Goal: Task Accomplishment & Management: Use online tool/utility

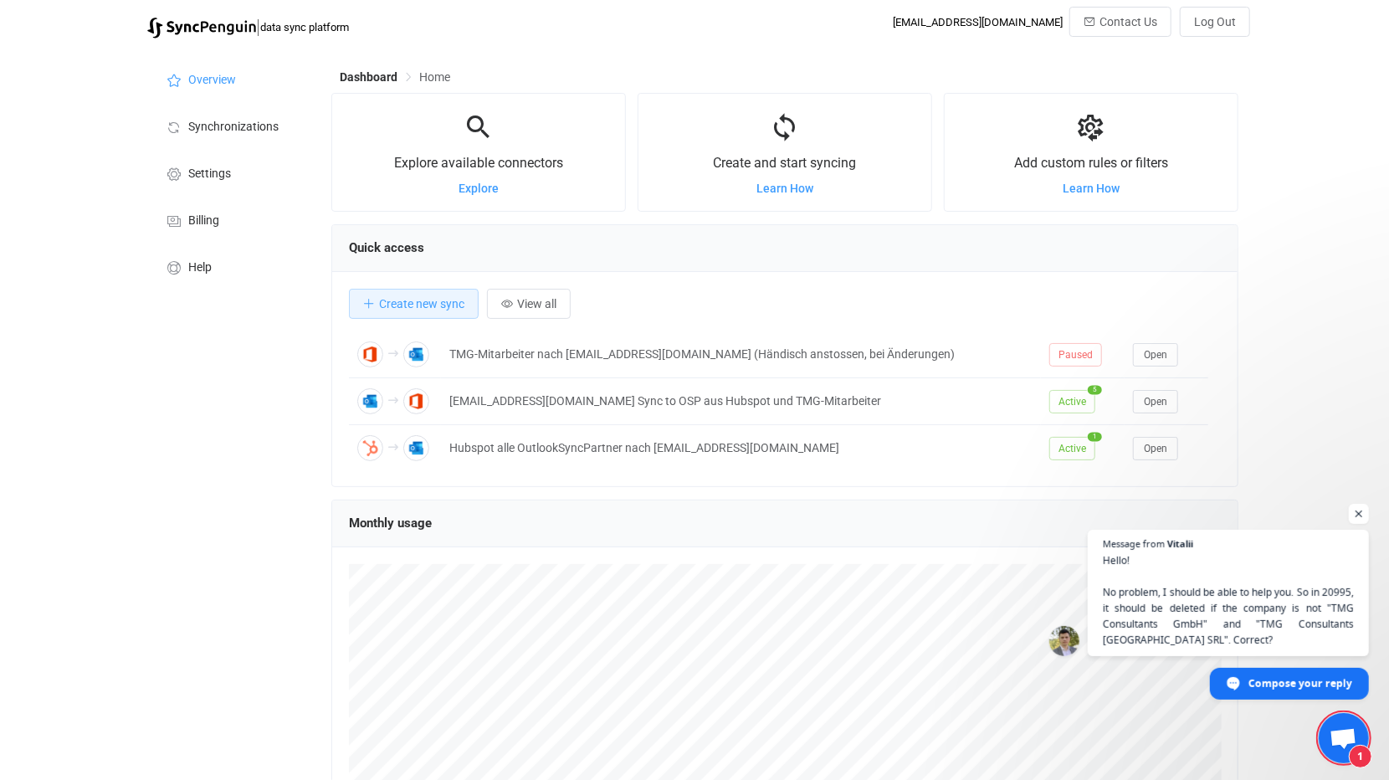
scroll to position [7557, 0]
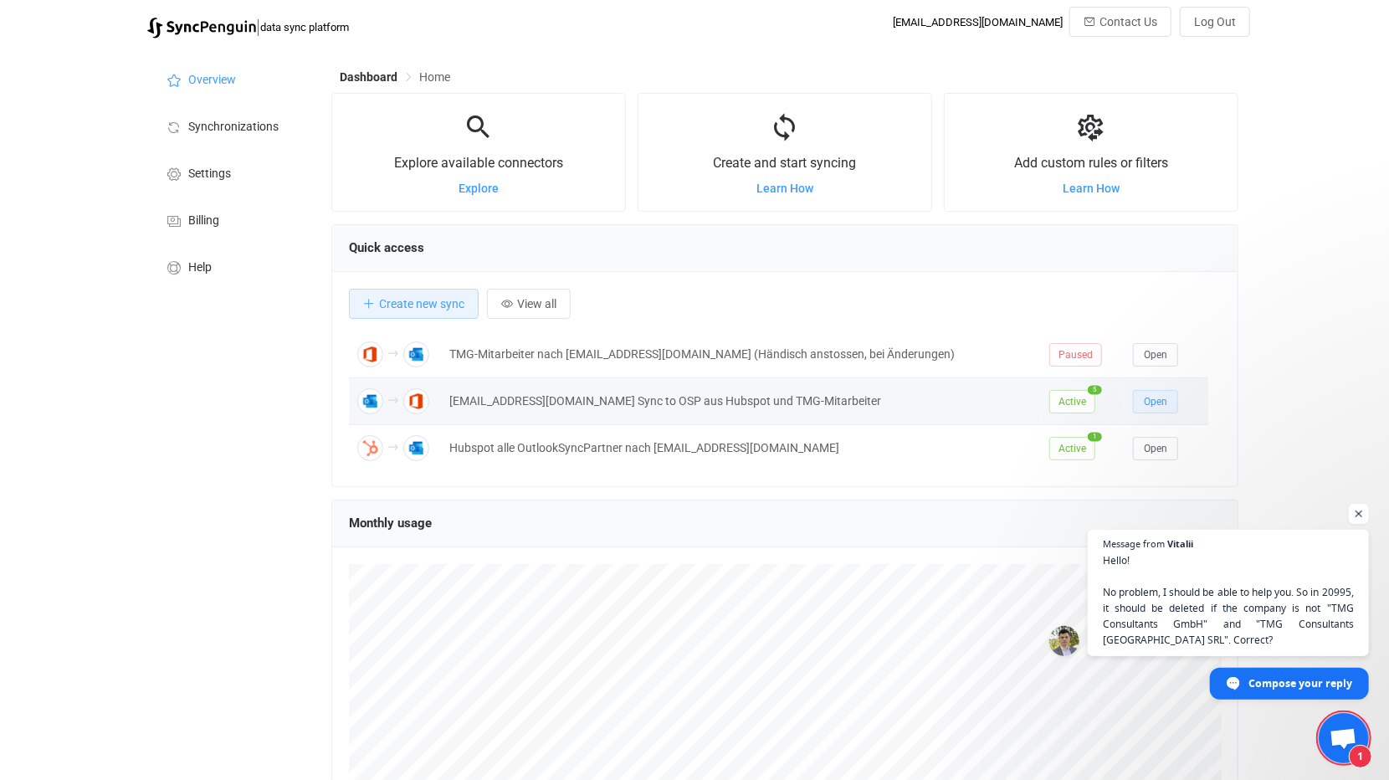
click at [1149, 396] on span "Open" at bounding box center [1155, 402] width 23 height 12
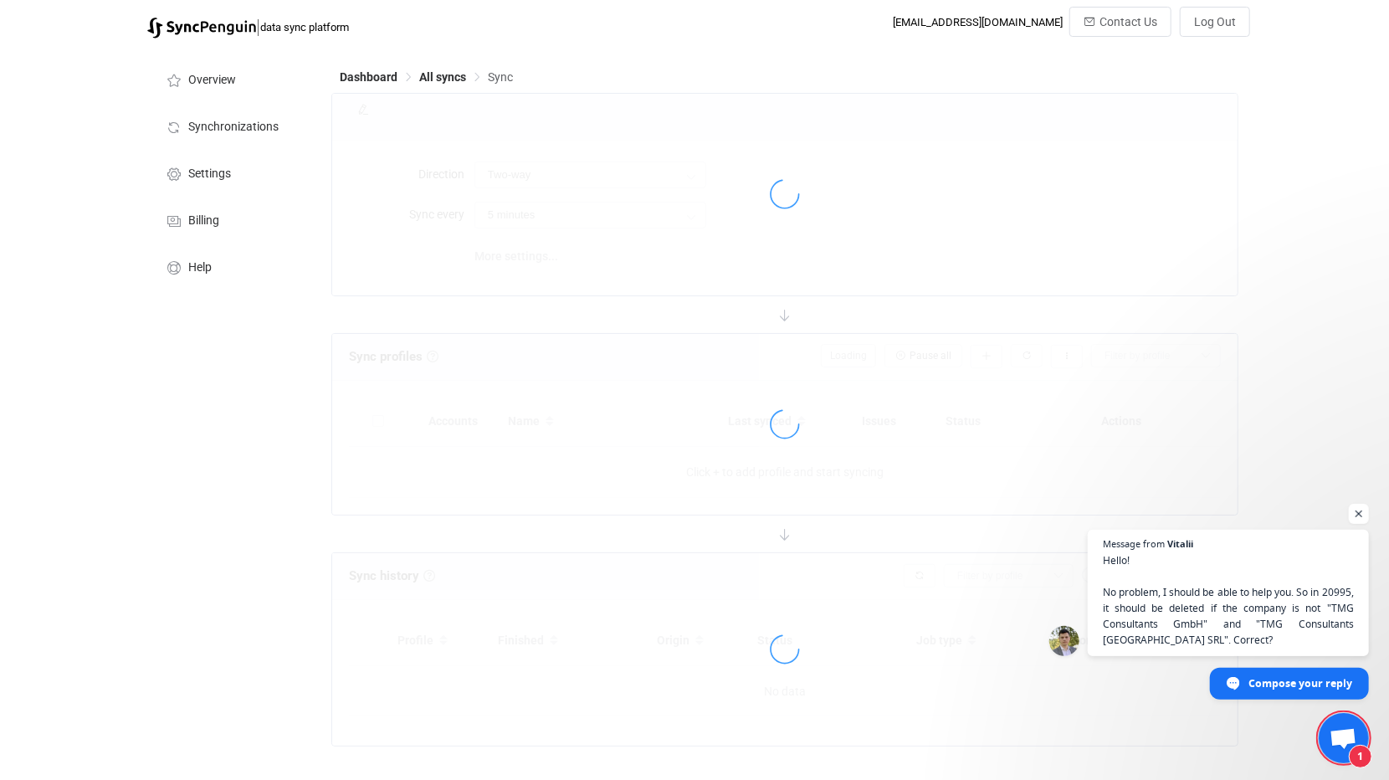
type input "Outlook → Office 365 (one to many)"
type input "1 hour"
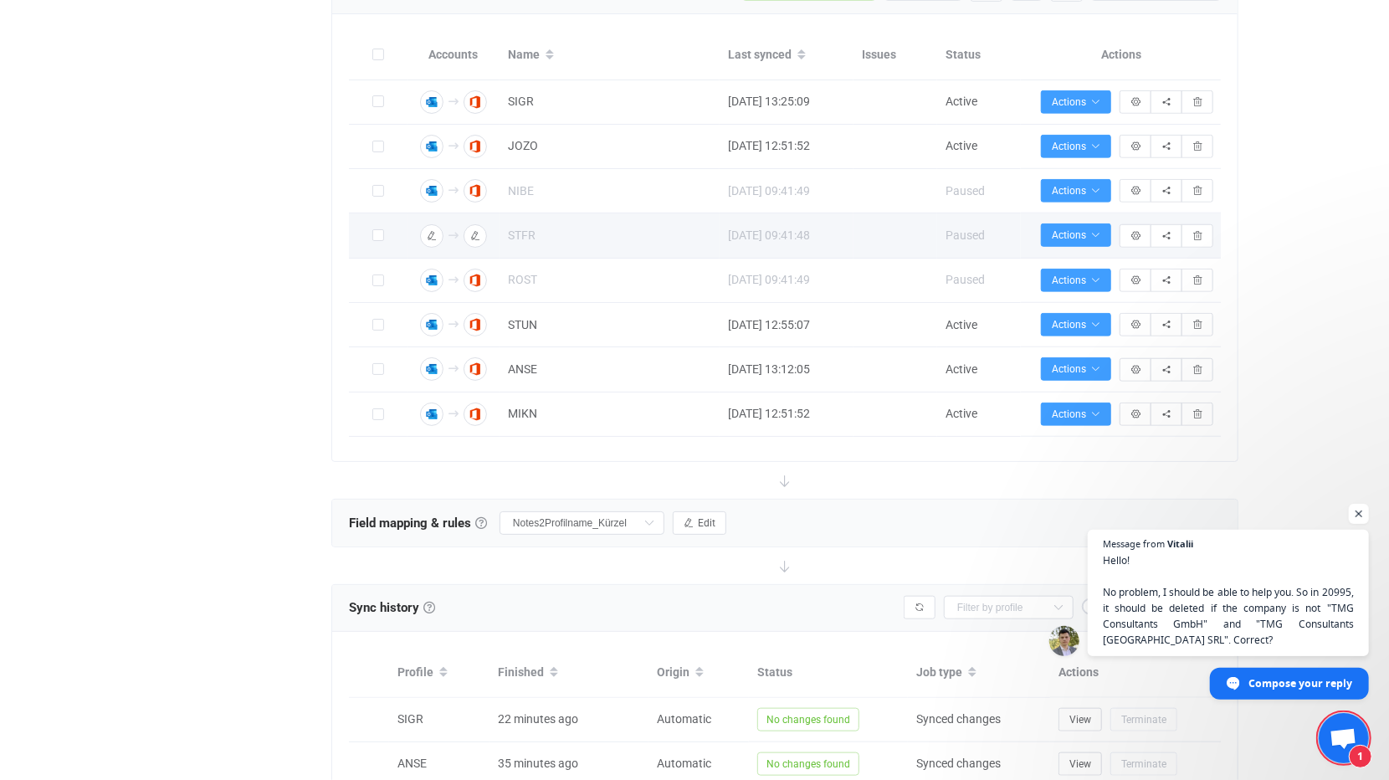
scroll to position [669, 0]
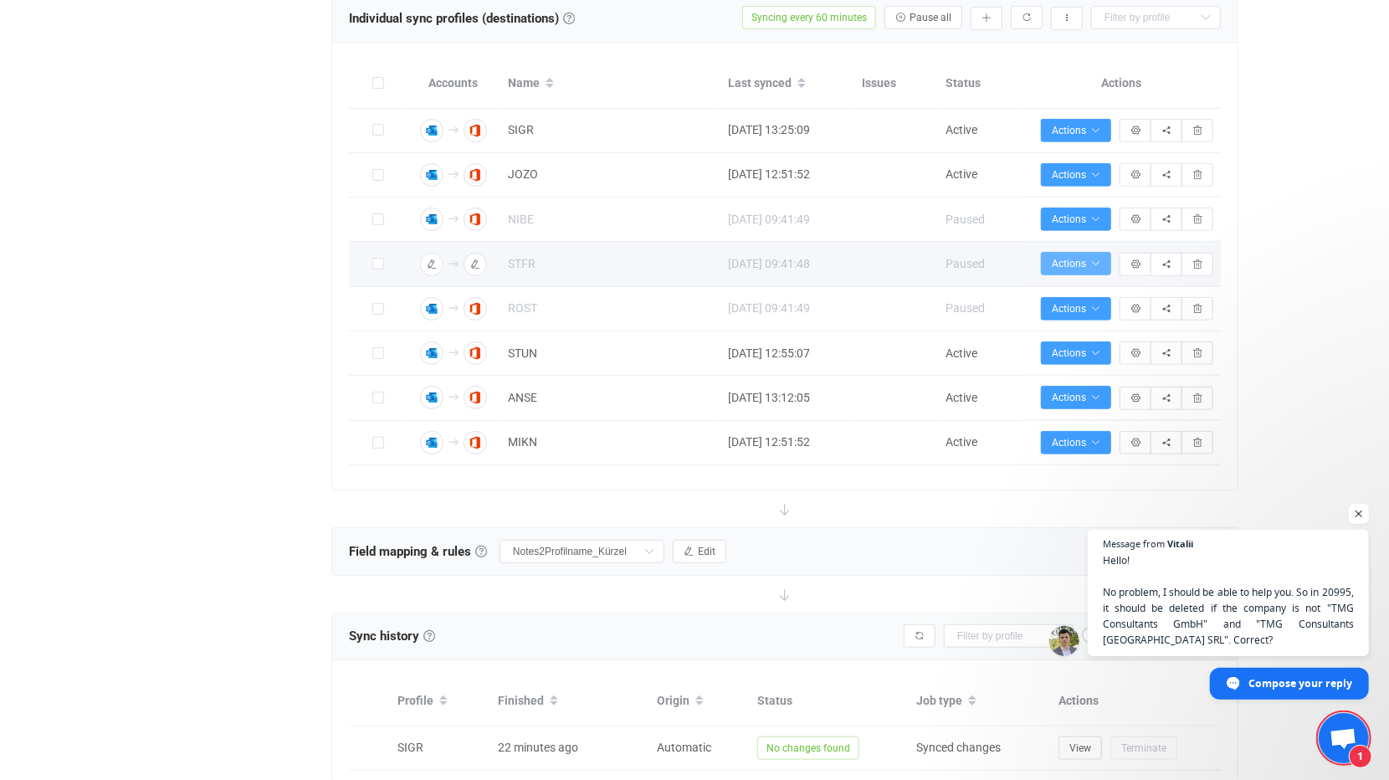
click at [1089, 258] on span "Actions" at bounding box center [1076, 264] width 49 height 12
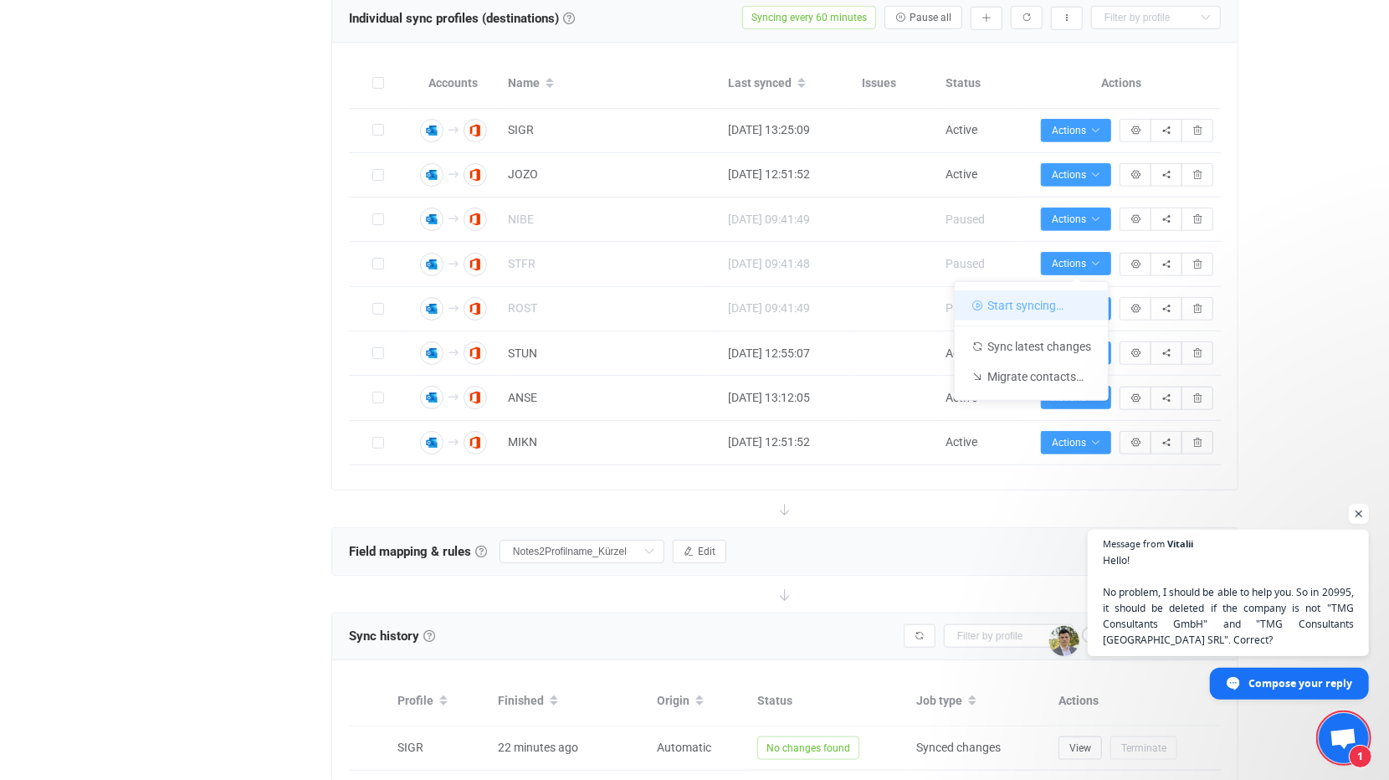
click at [1013, 307] on li "Start syncing…" at bounding box center [1031, 305] width 153 height 30
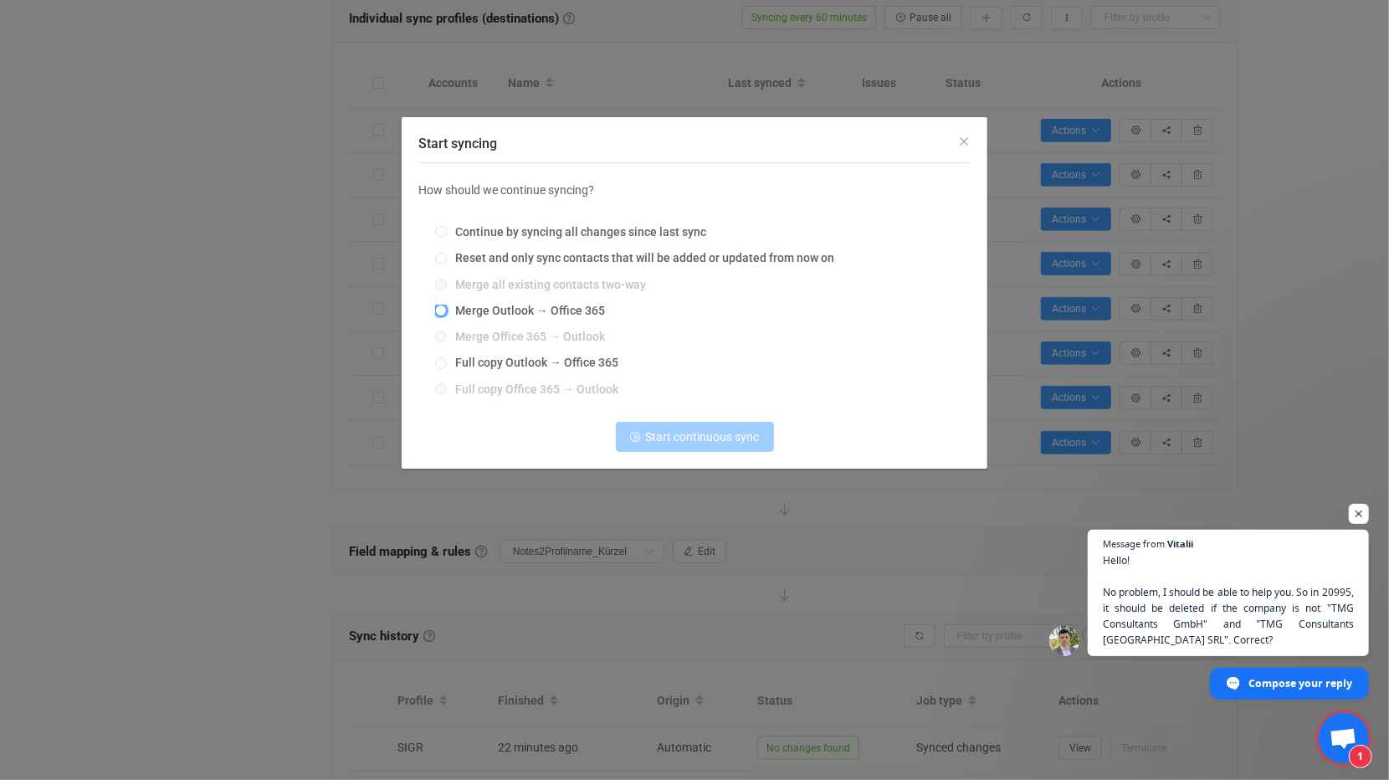
click at [444, 308] on span "Start syncing" at bounding box center [441, 311] width 12 height 12
click at [444, 308] on input "Merge Outlook → Office 365" at bounding box center [441, 311] width 12 height 13
radio input "true"
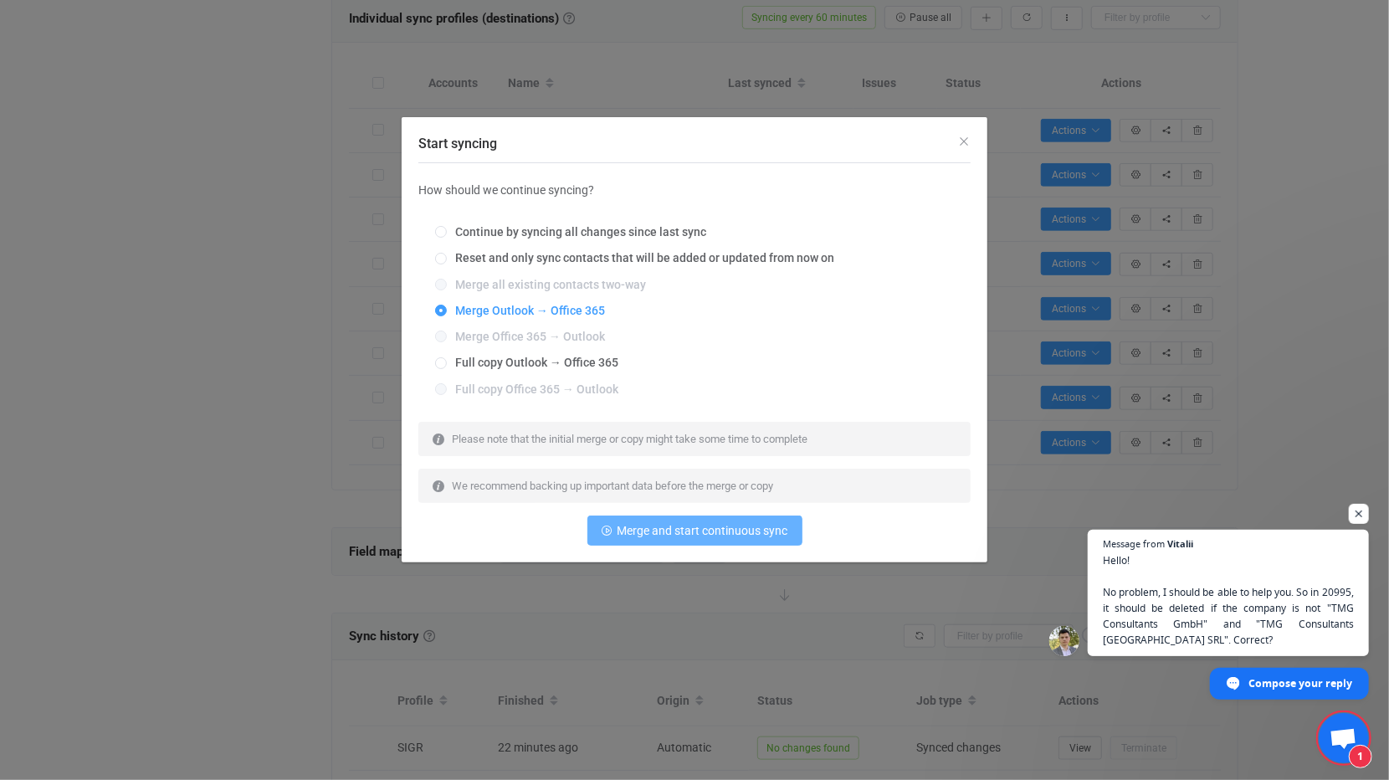
click at [707, 534] on span "Merge and start continuous sync" at bounding box center [703, 530] width 171 height 13
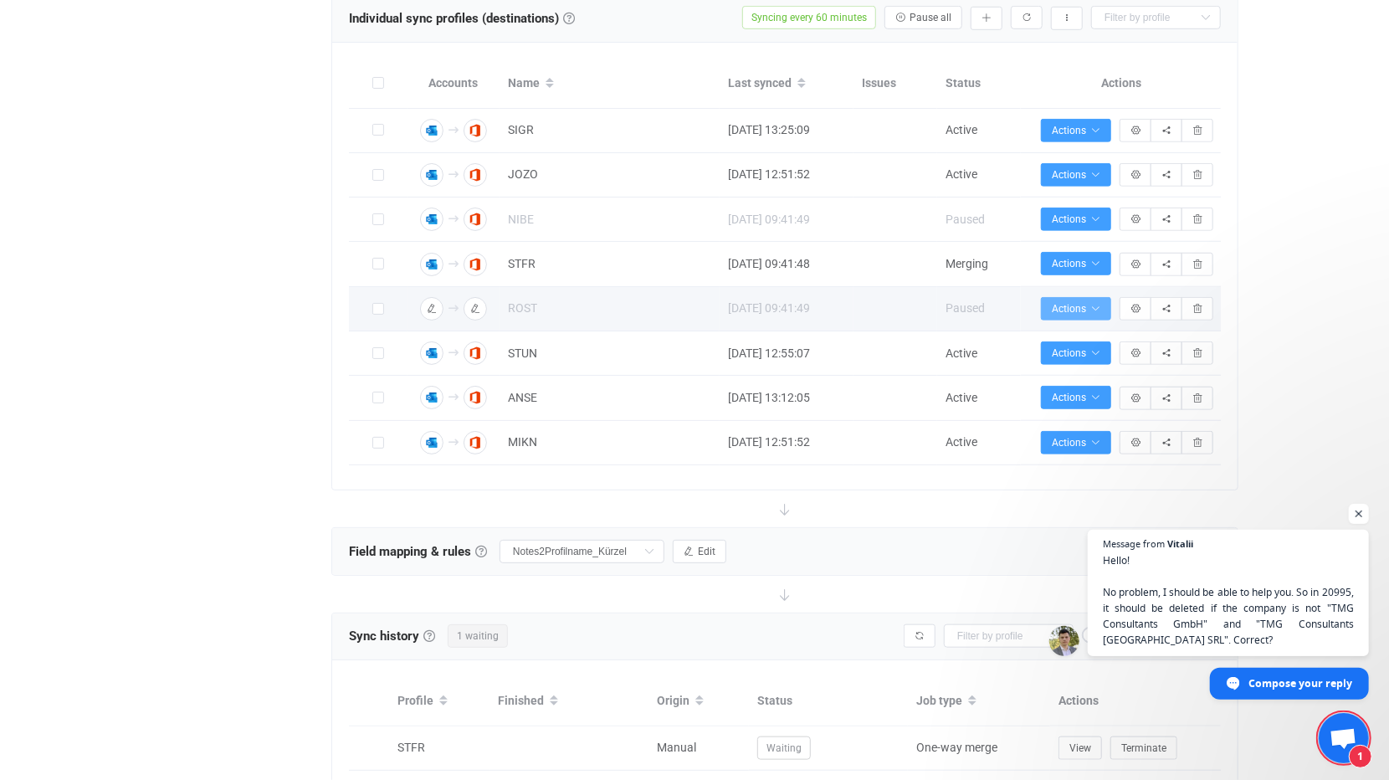
click at [1100, 303] on span "Actions" at bounding box center [1076, 309] width 49 height 12
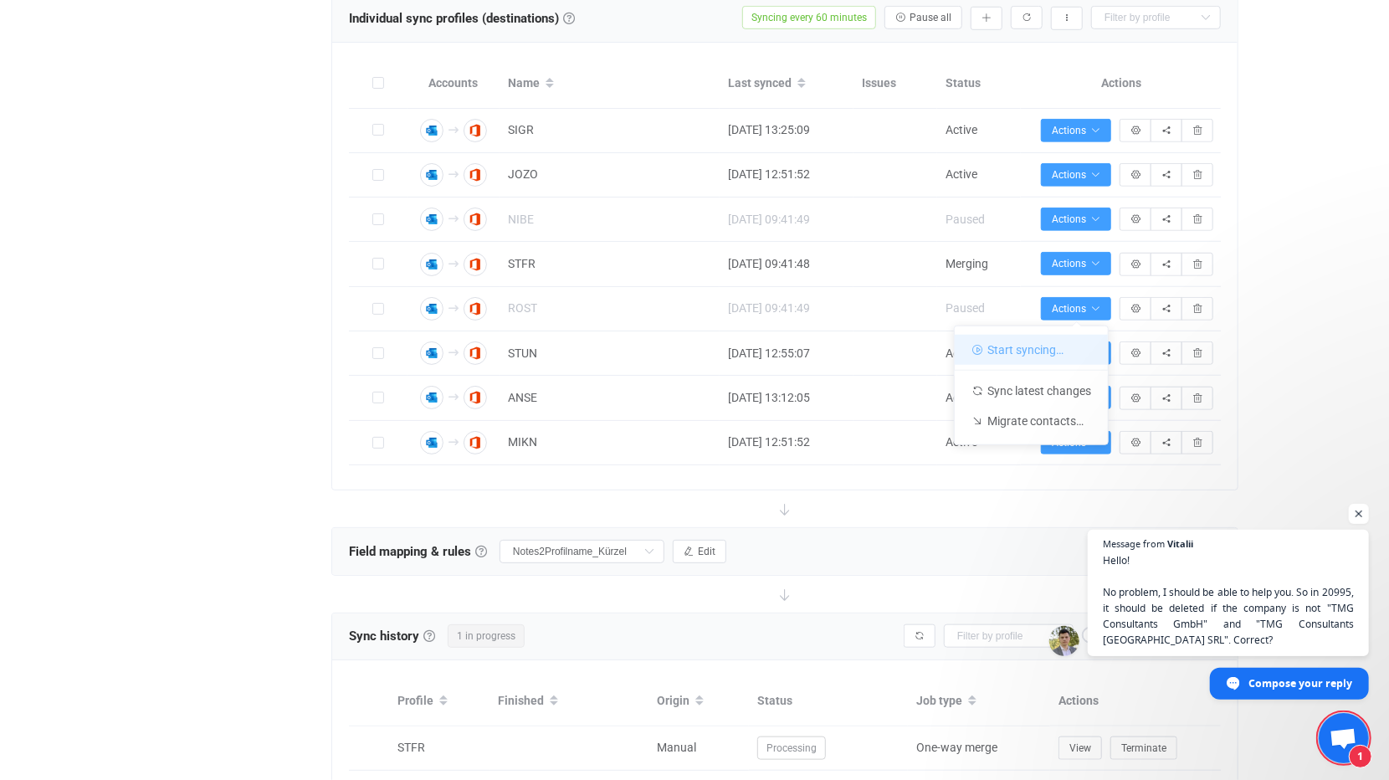
click at [1020, 349] on li "Start syncing…" at bounding box center [1031, 350] width 153 height 30
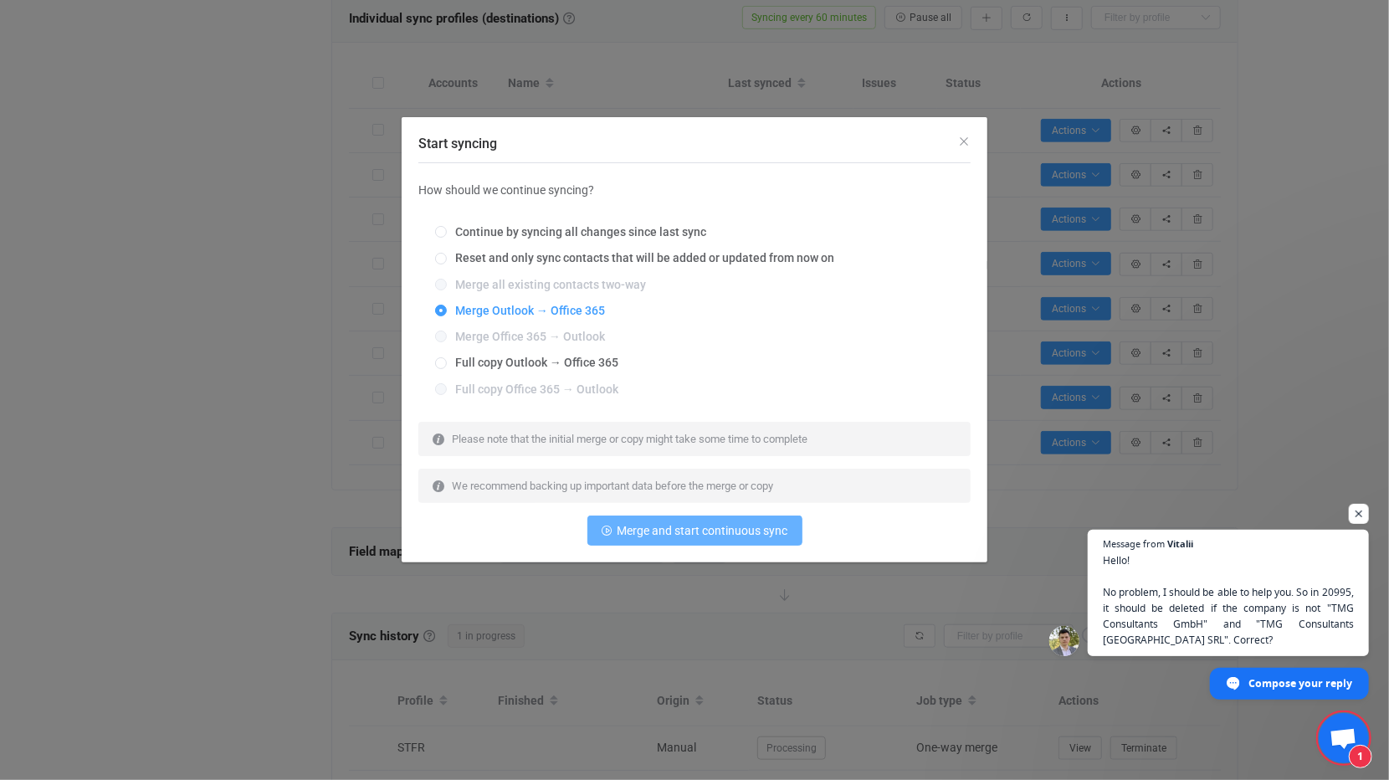
click at [698, 535] on span "Merge and start continuous sync" at bounding box center [703, 530] width 171 height 13
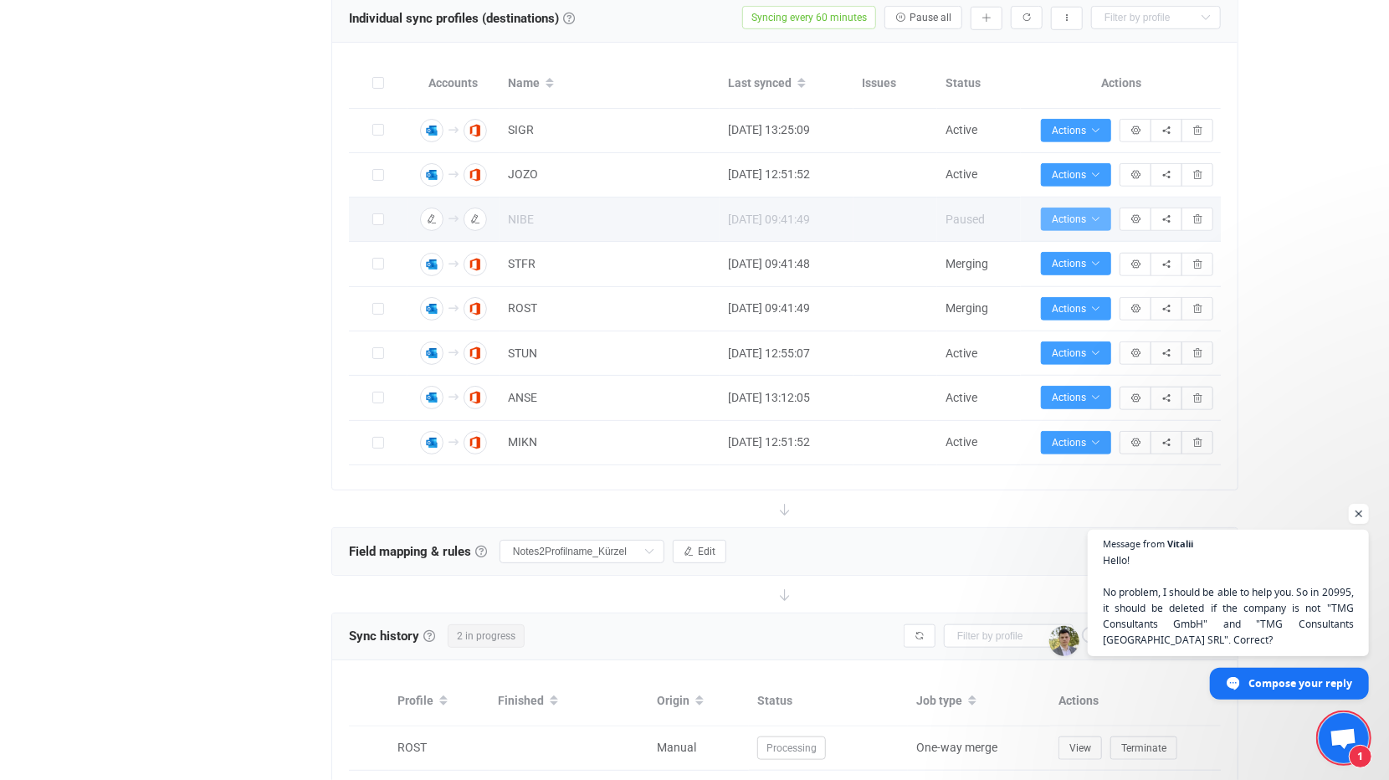
click at [1077, 208] on button "Actions" at bounding box center [1076, 219] width 70 height 23
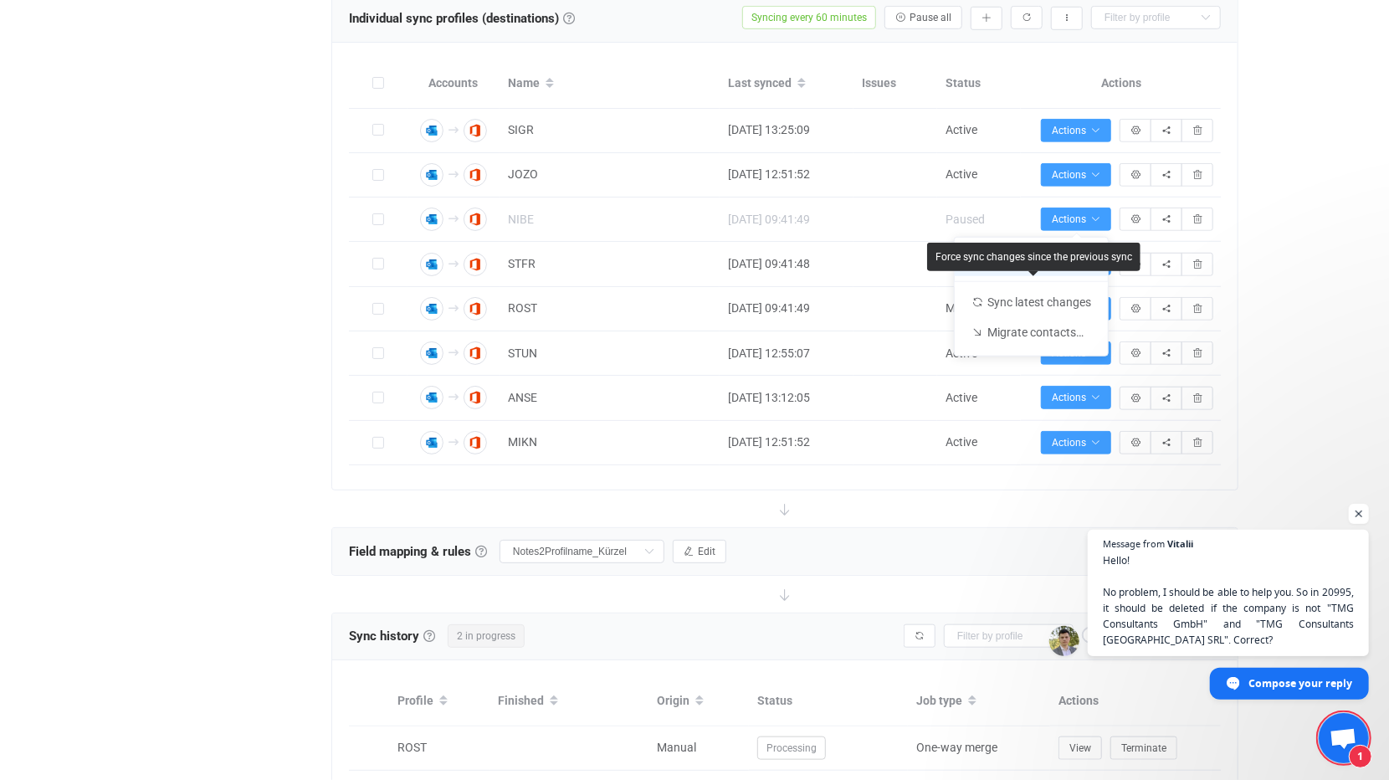
click at [1012, 254] on div "Force sync changes since the previous sync" at bounding box center [1033, 257] width 197 height 12
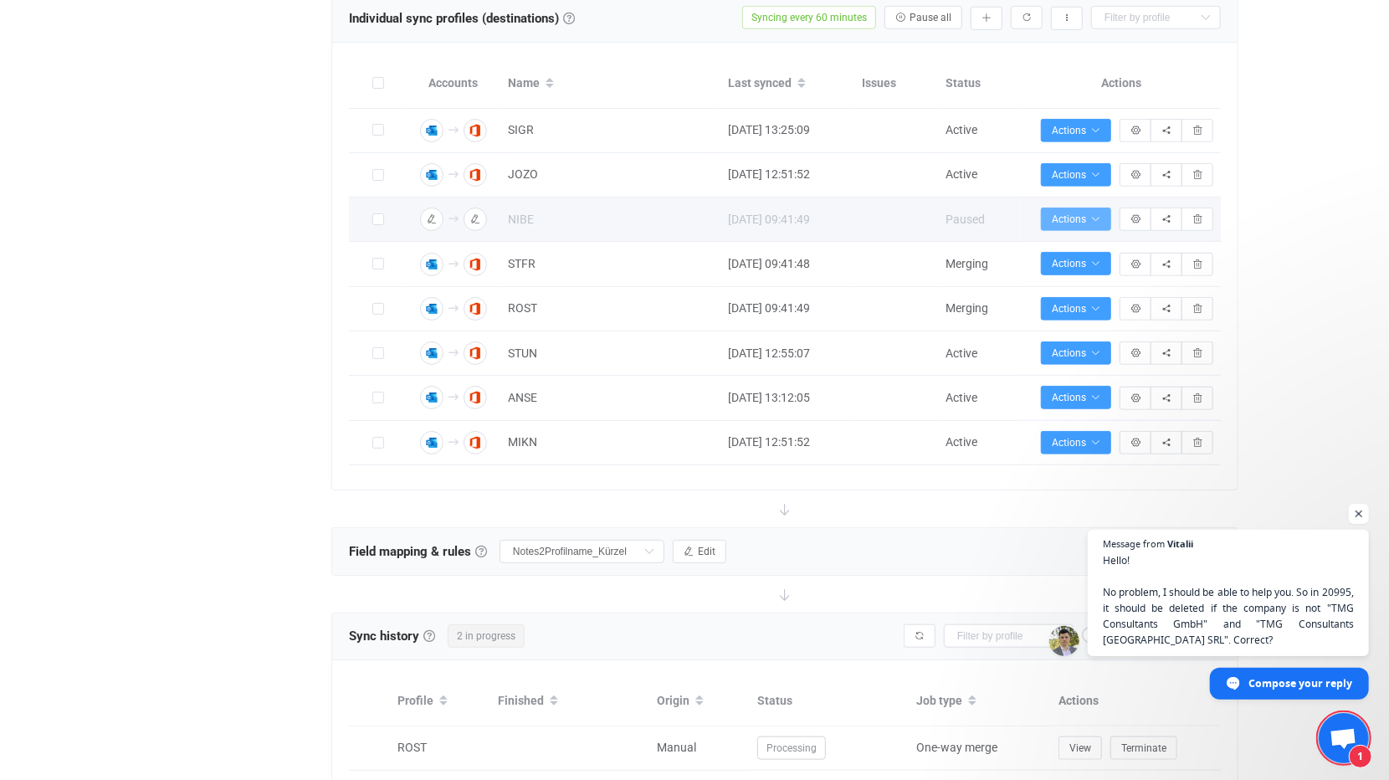
click at [1088, 215] on span "Actions" at bounding box center [1076, 219] width 49 height 12
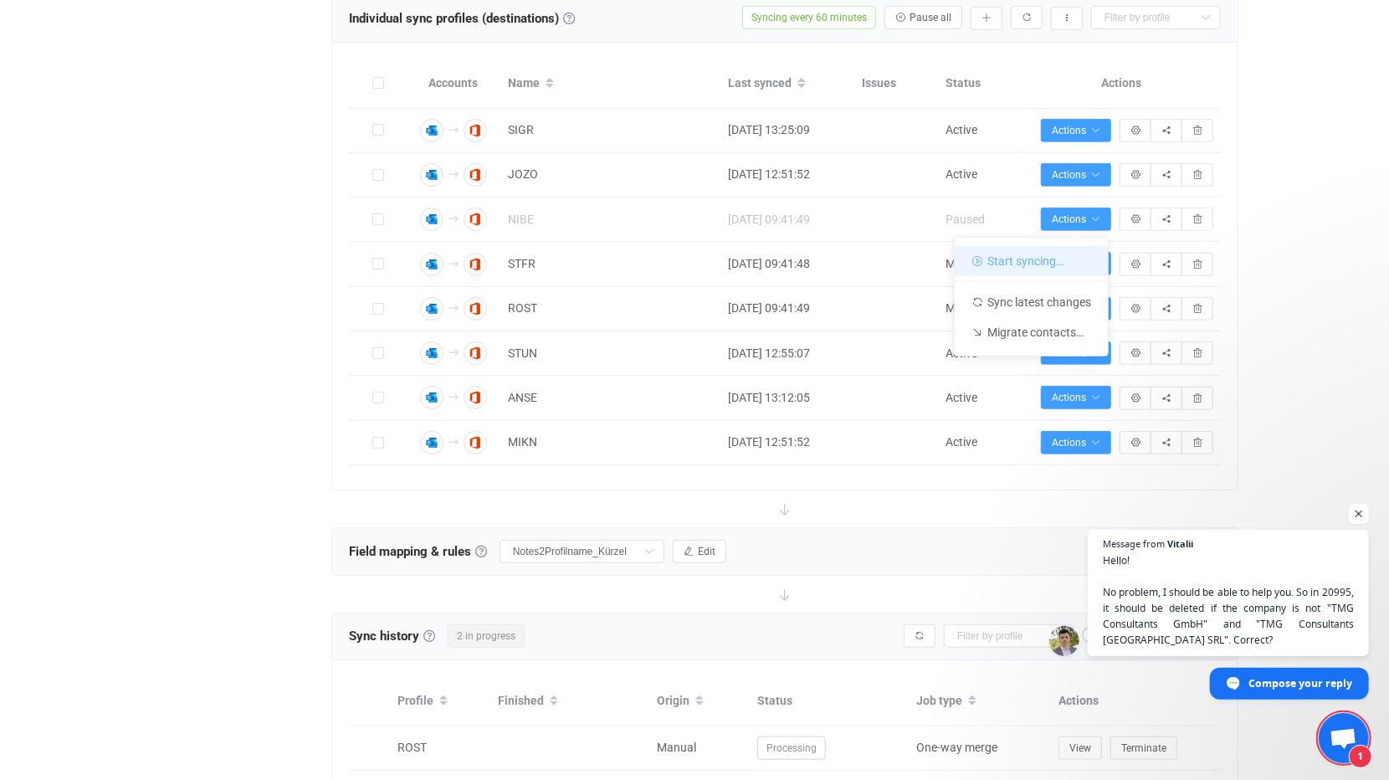
click at [1023, 255] on li "Start syncing…" at bounding box center [1031, 261] width 153 height 30
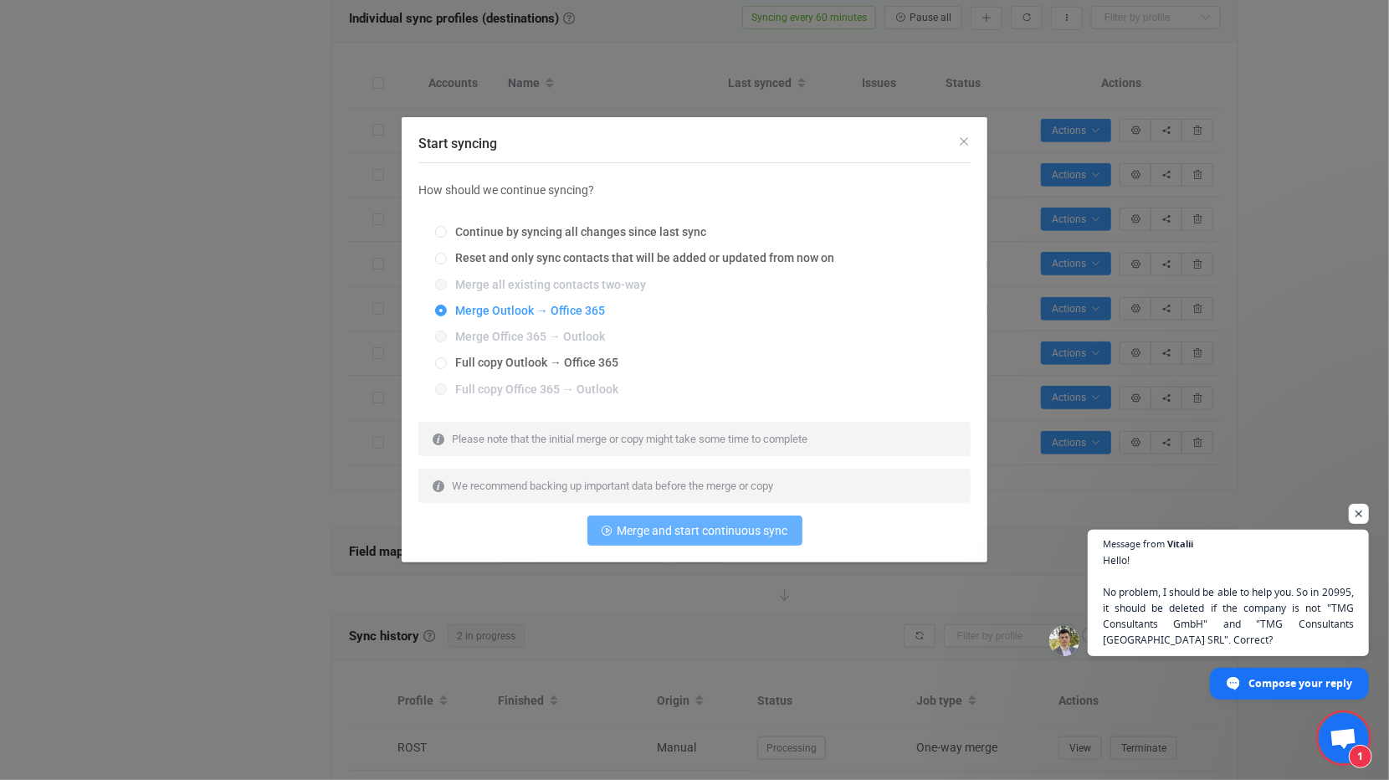
click at [721, 526] on span "Merge and start continuous sync" at bounding box center [703, 530] width 171 height 13
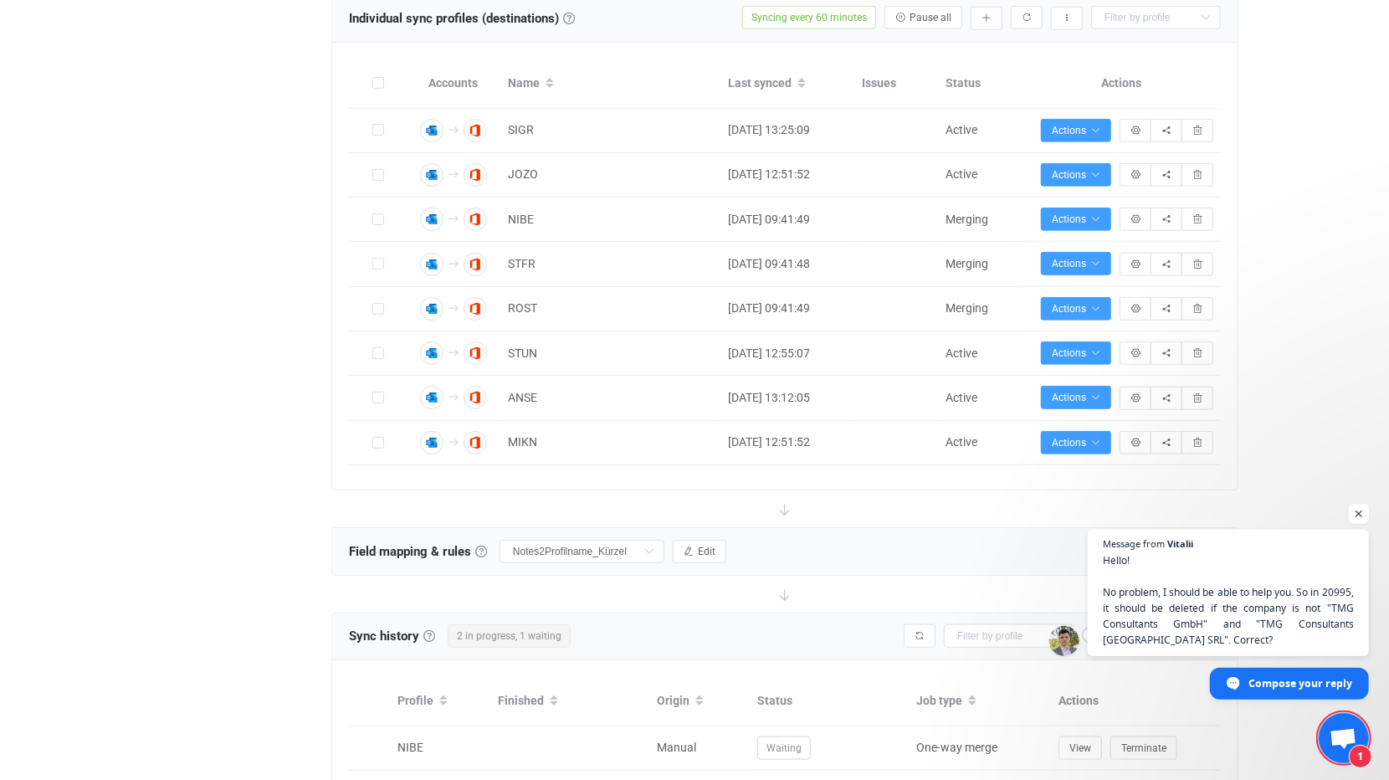
click at [1346, 742] on span "Open chat" at bounding box center [1344, 739] width 28 height 23
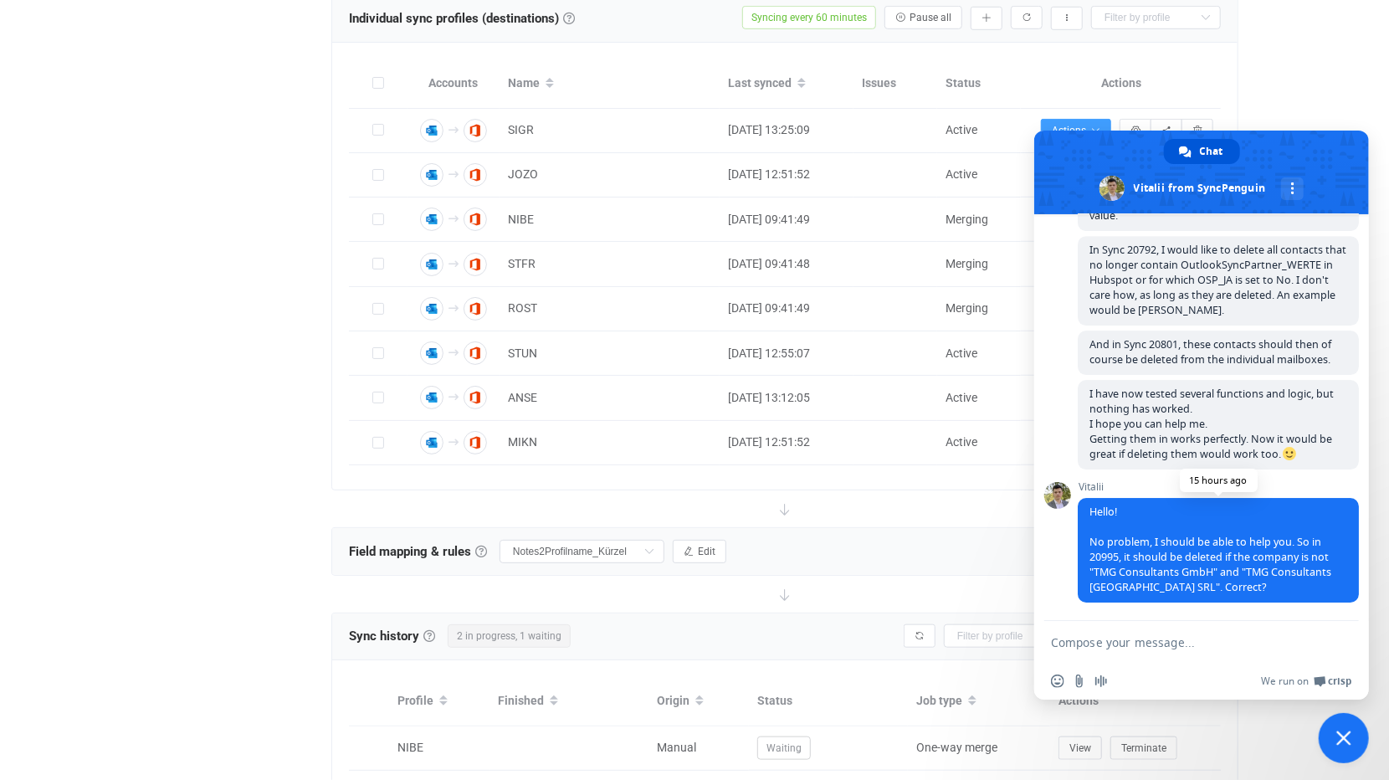
scroll to position [7572, 0]
click at [1069, 638] on textarea "Compose your message..." at bounding box center [1185, 642] width 268 height 42
type textarea "Yes correct!"
click at [1344, 635] on span "Send" at bounding box center [1339, 642] width 28 height 28
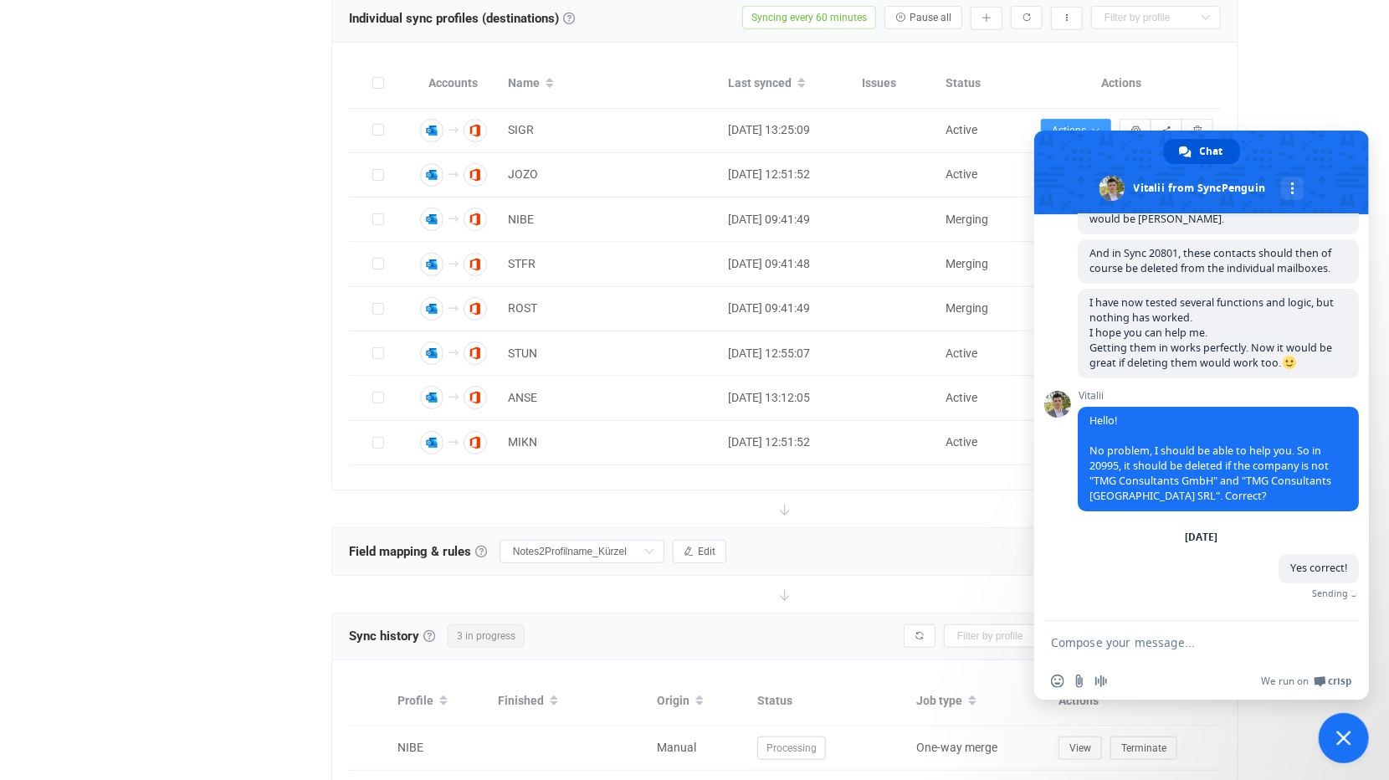
scroll to position [7645, 0]
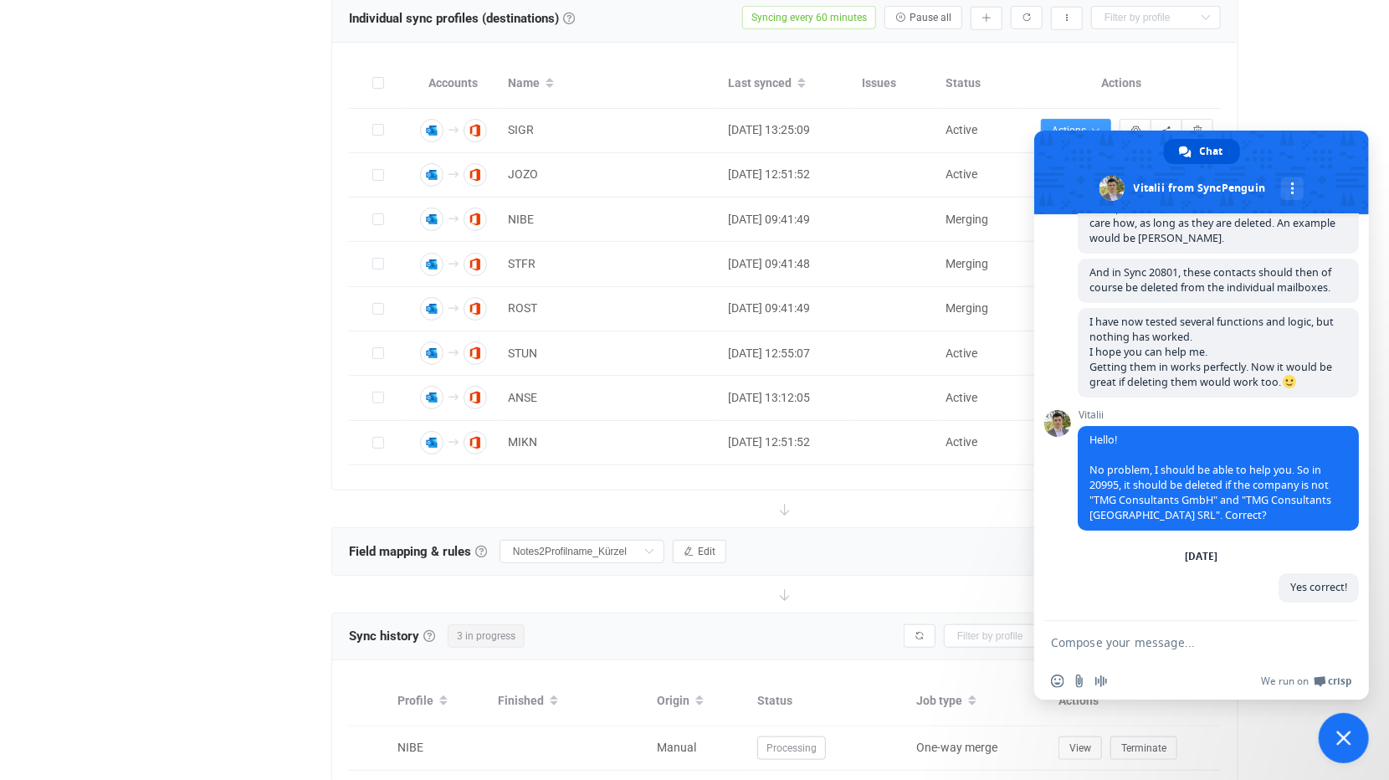
click at [1350, 737] on span "Close chat" at bounding box center [1343, 737] width 15 height 15
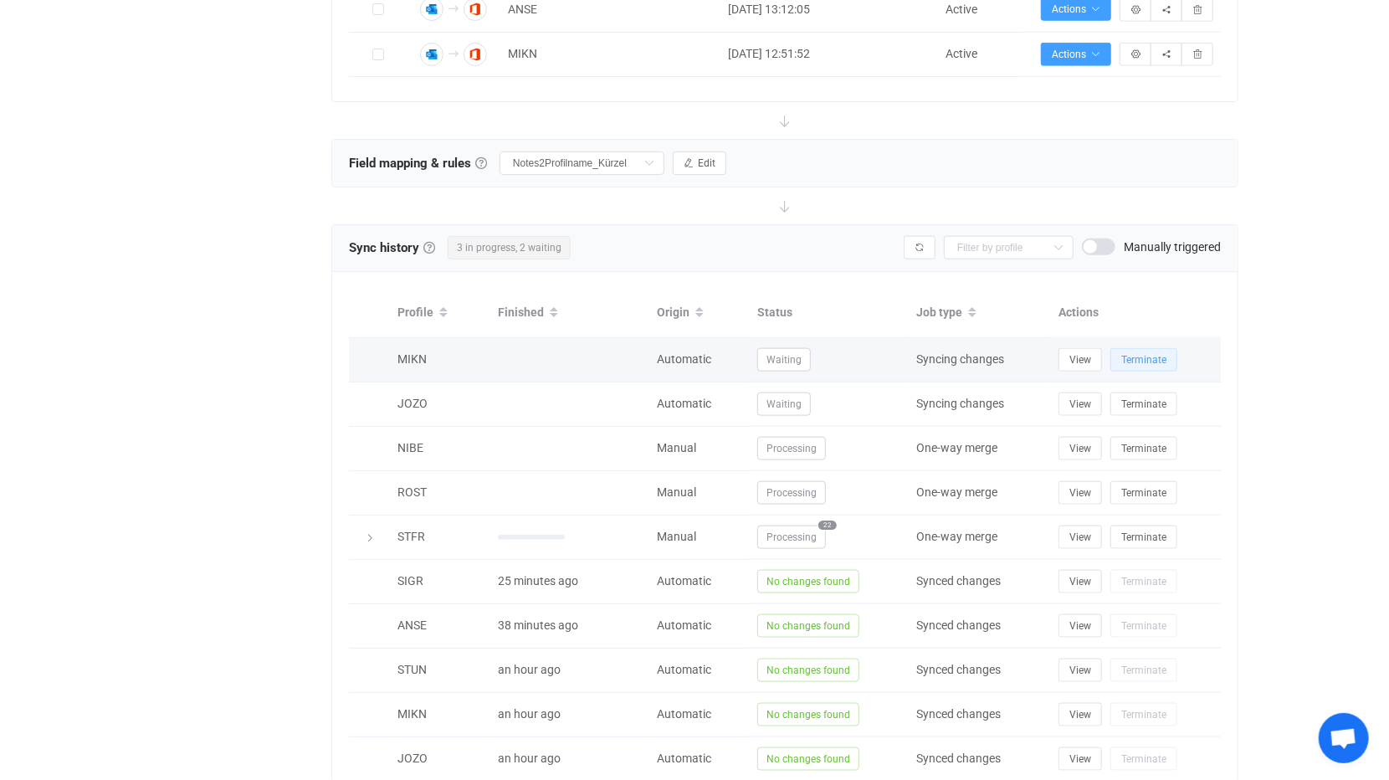
scroll to position [1088, 0]
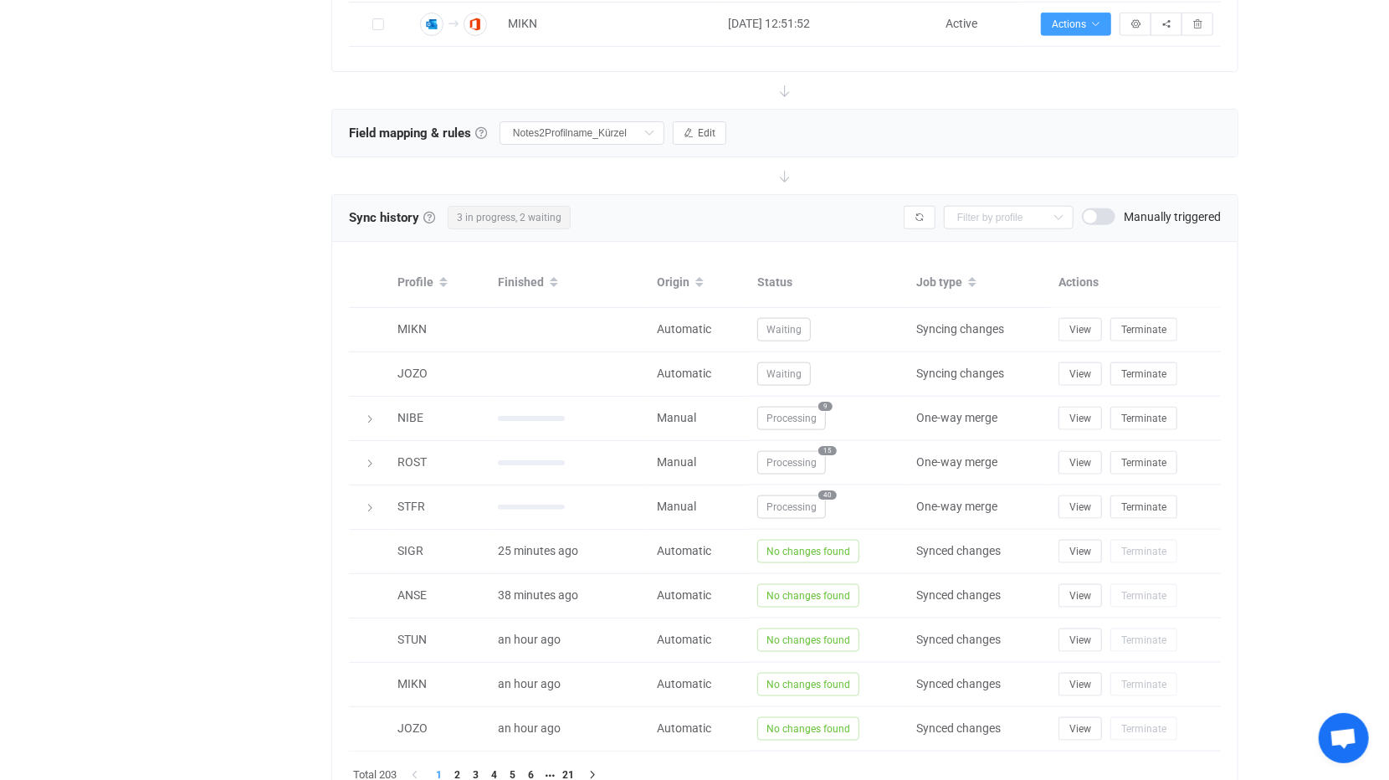
click at [1356, 736] on span "Open chat" at bounding box center [1344, 739] width 28 height 23
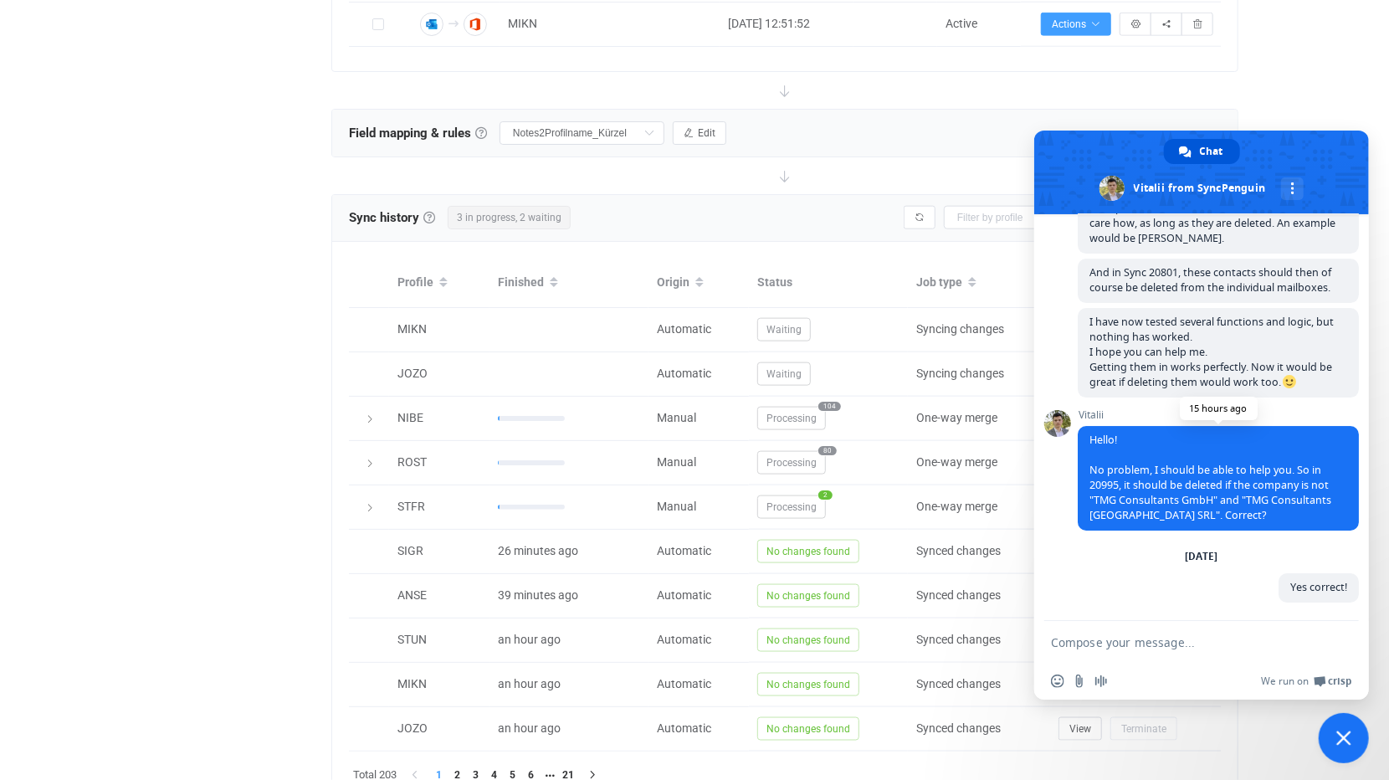
scroll to position [7645, 0]
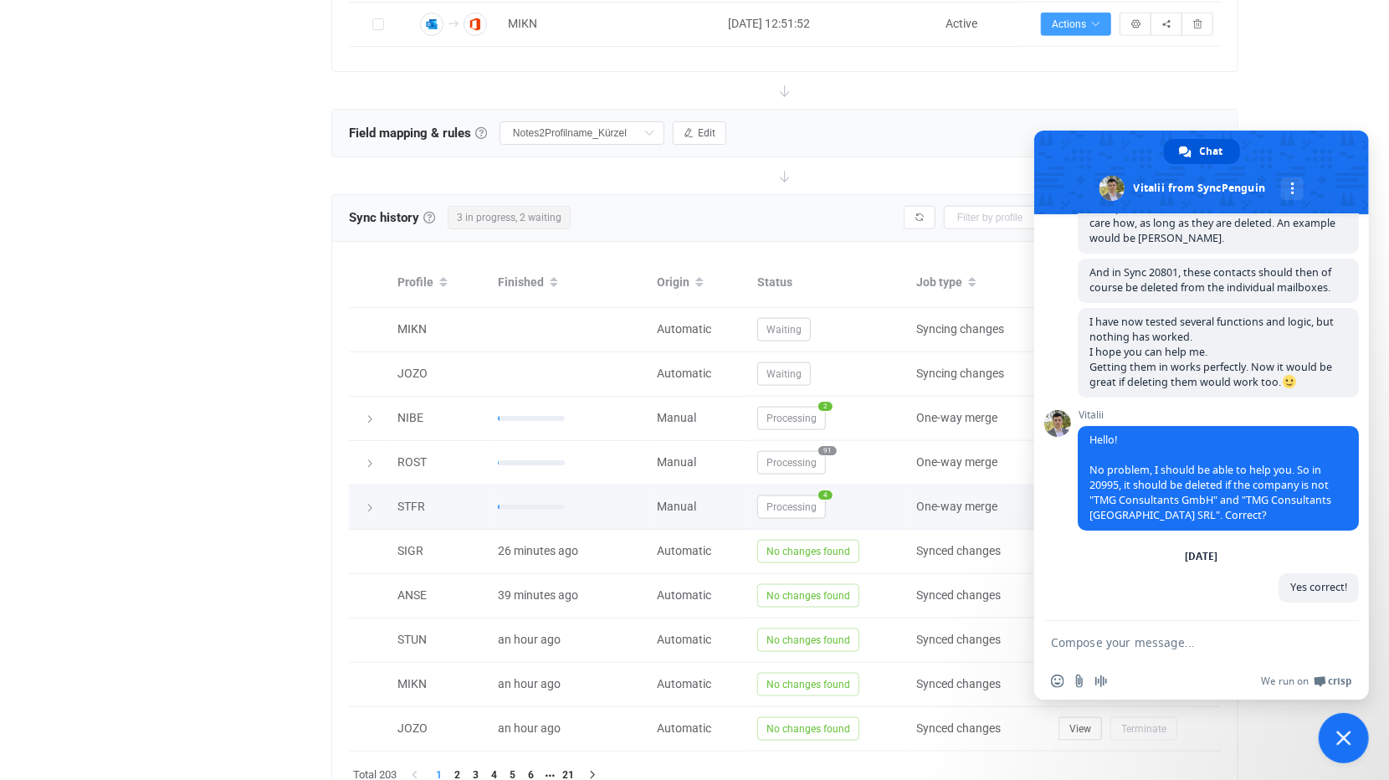
click at [372, 504] on icon at bounding box center [370, 508] width 10 height 10
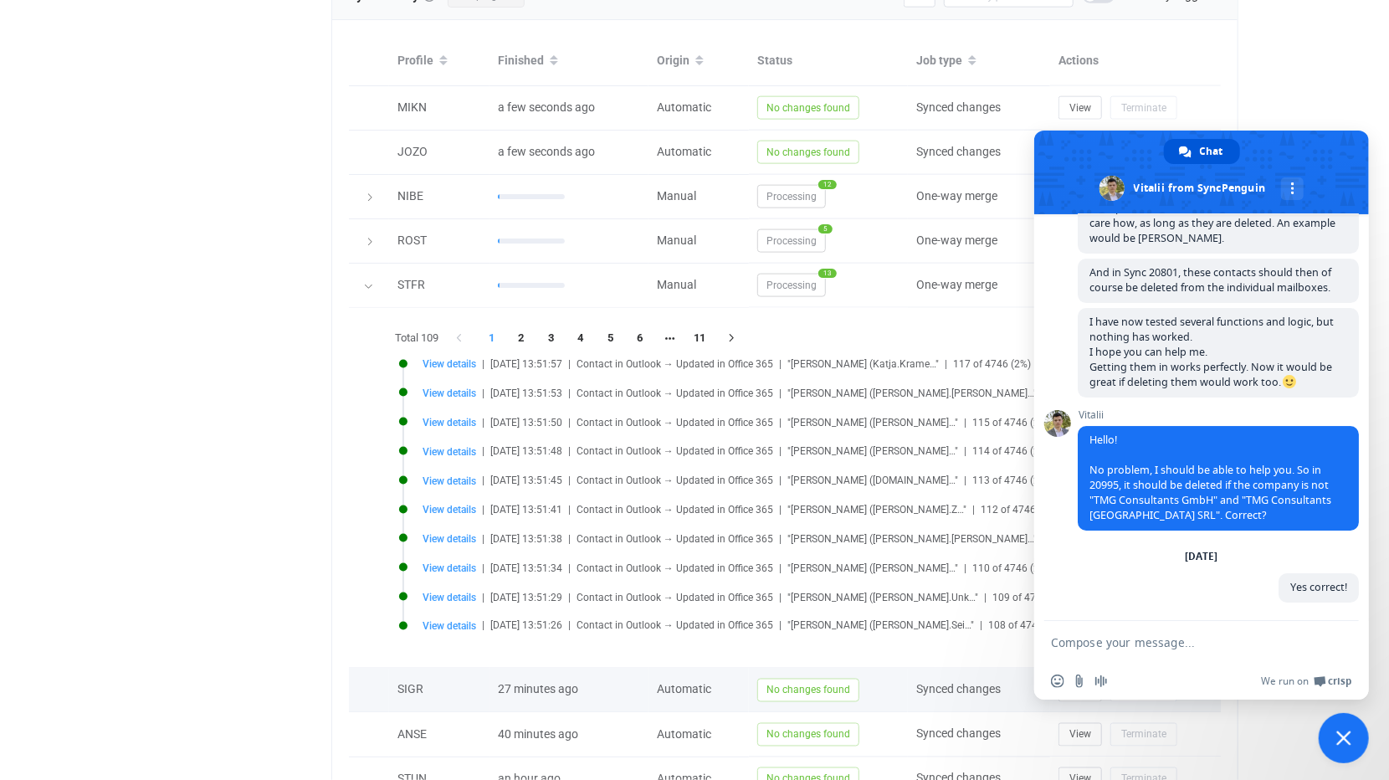
scroll to position [1339, 0]
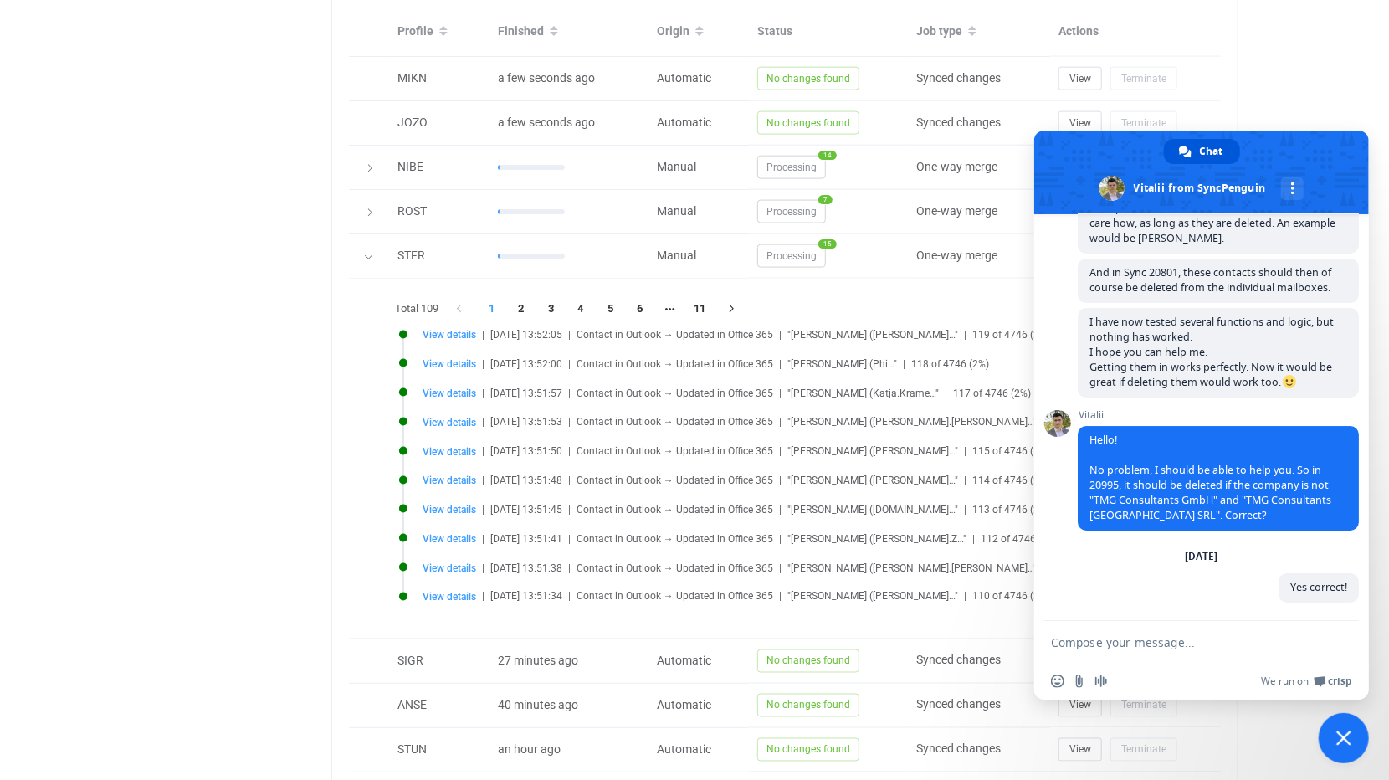
click at [1356, 741] on span "Close chat" at bounding box center [1344, 738] width 50 height 50
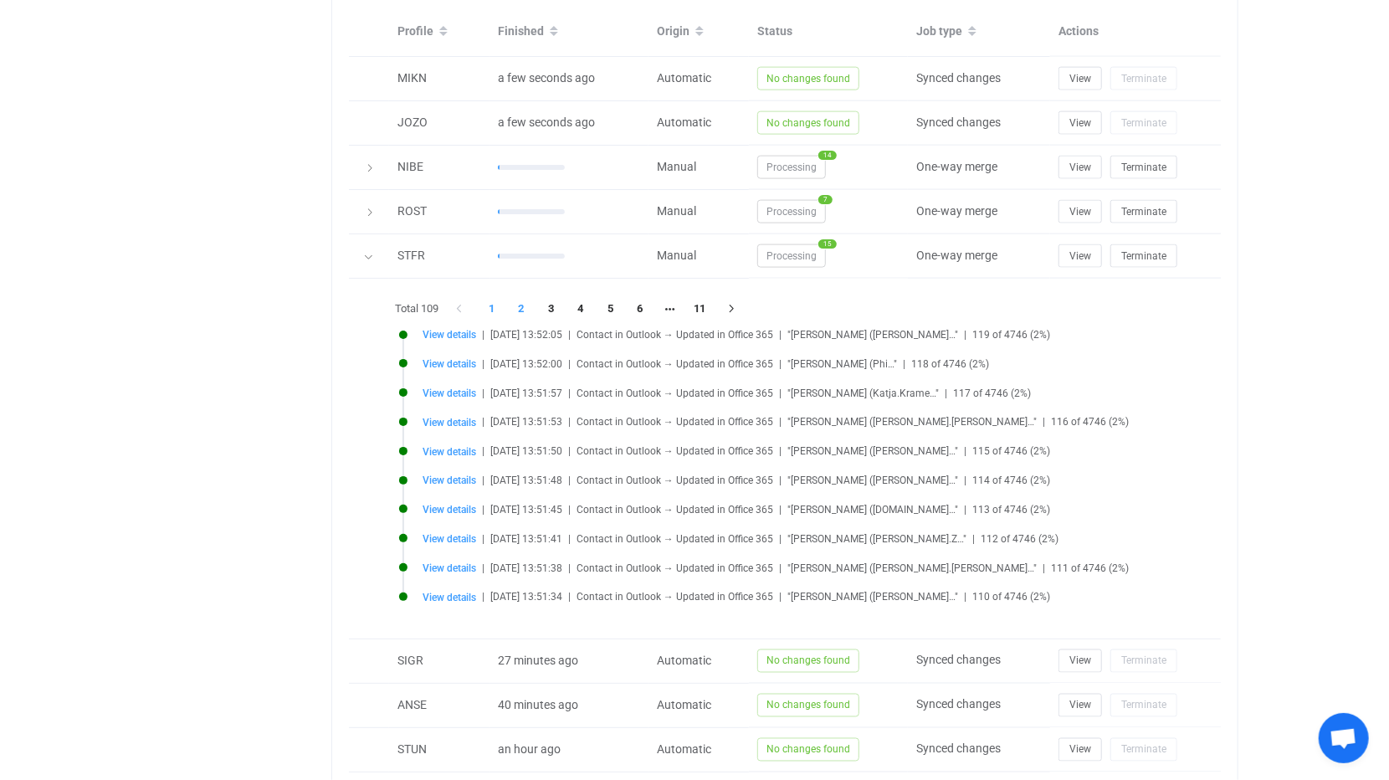
click at [523, 302] on li "2" at bounding box center [521, 308] width 30 height 23
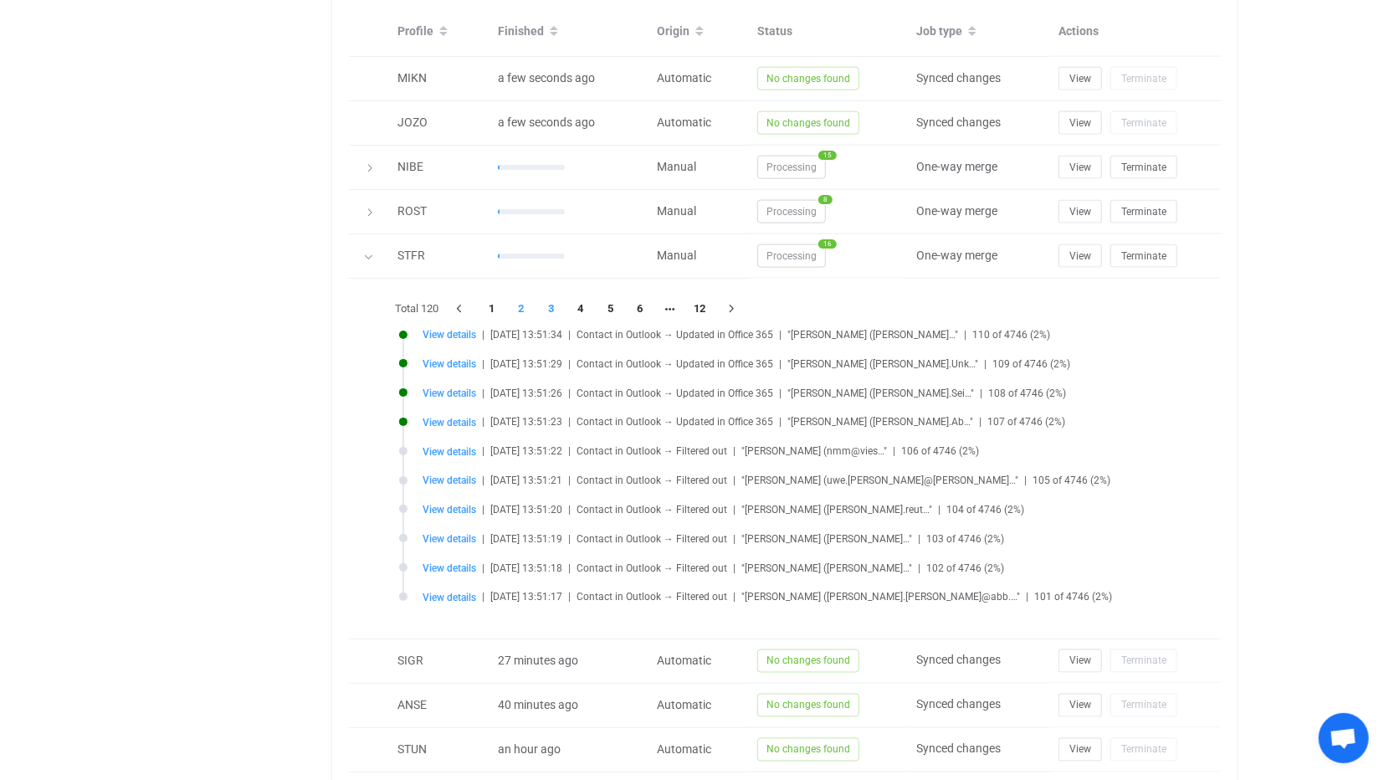
click at [558, 302] on li "3" at bounding box center [551, 308] width 30 height 23
click at [582, 302] on li "4" at bounding box center [581, 308] width 30 height 23
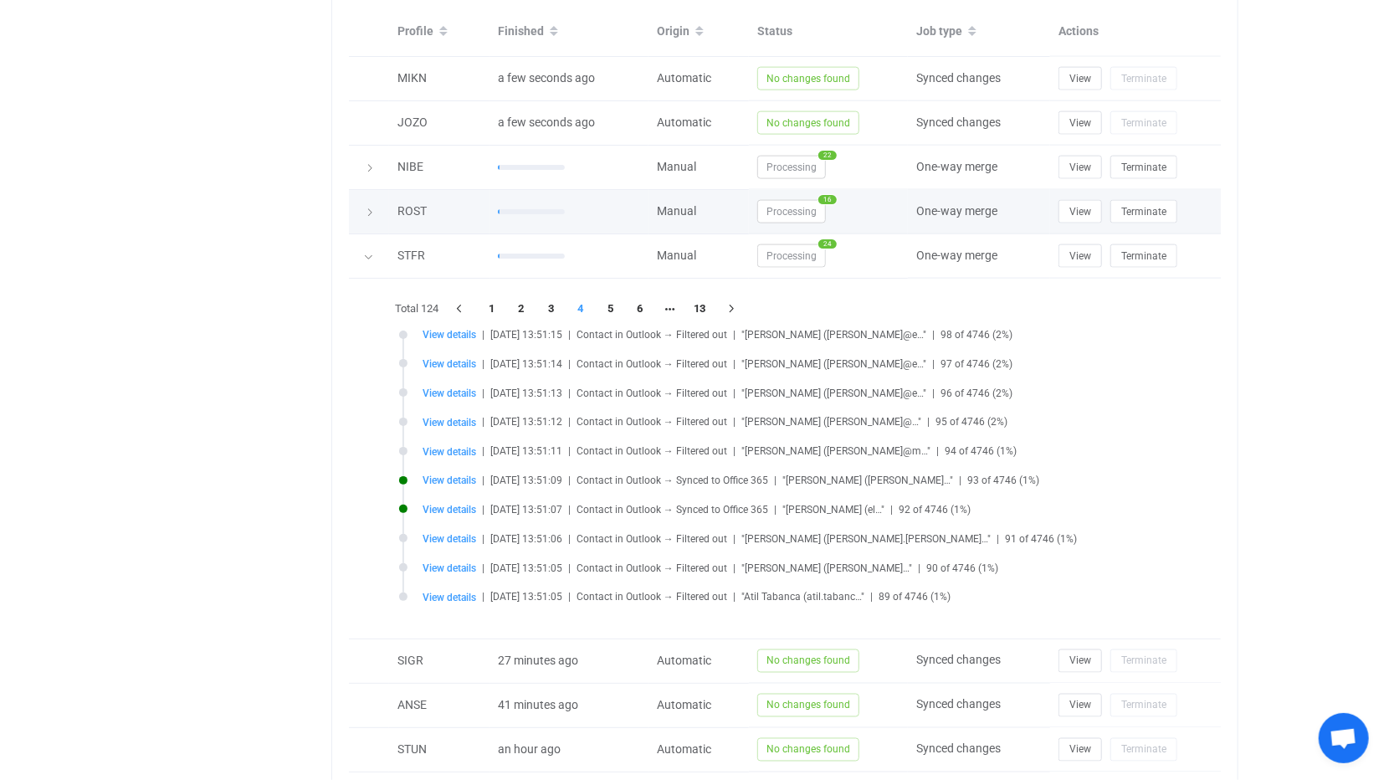
click at [369, 208] on icon at bounding box center [370, 213] width 10 height 10
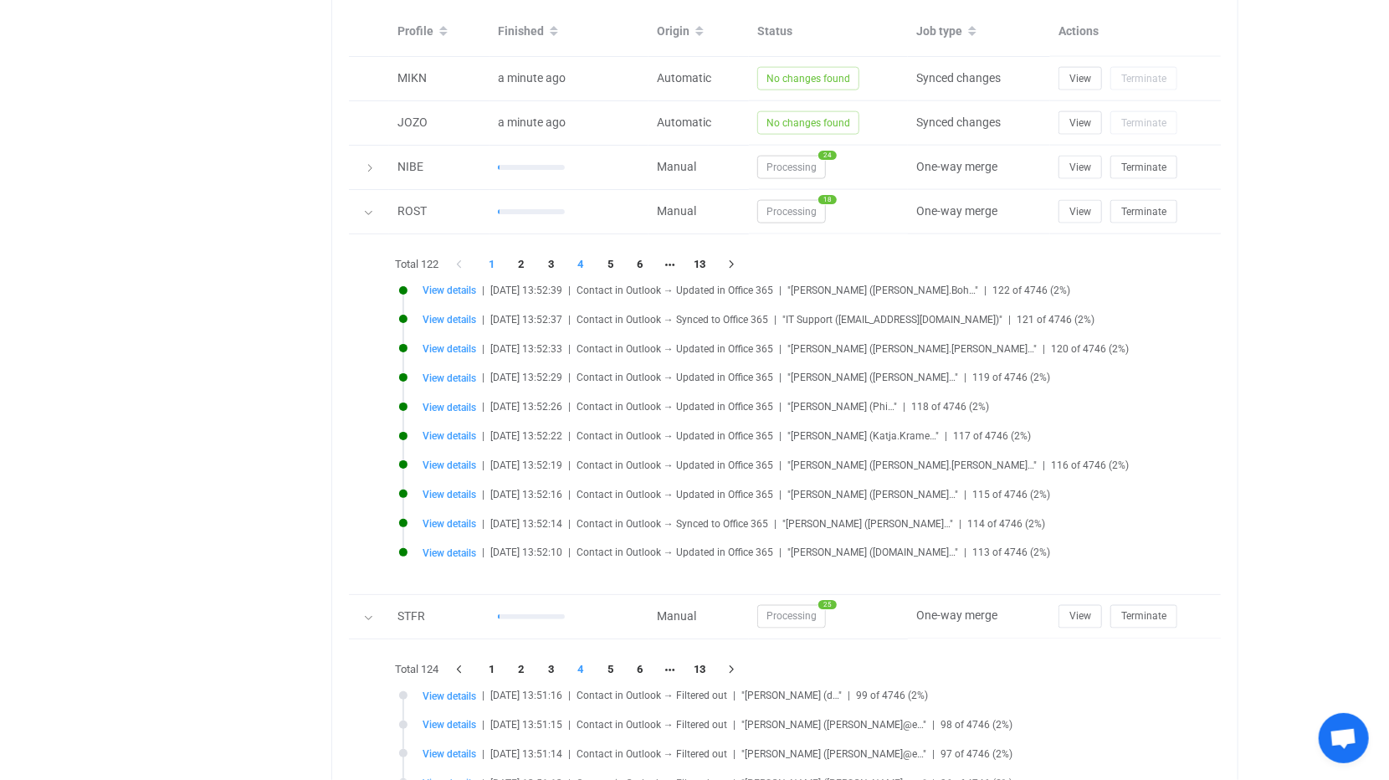
click at [586, 261] on li "4" at bounding box center [581, 264] width 30 height 23
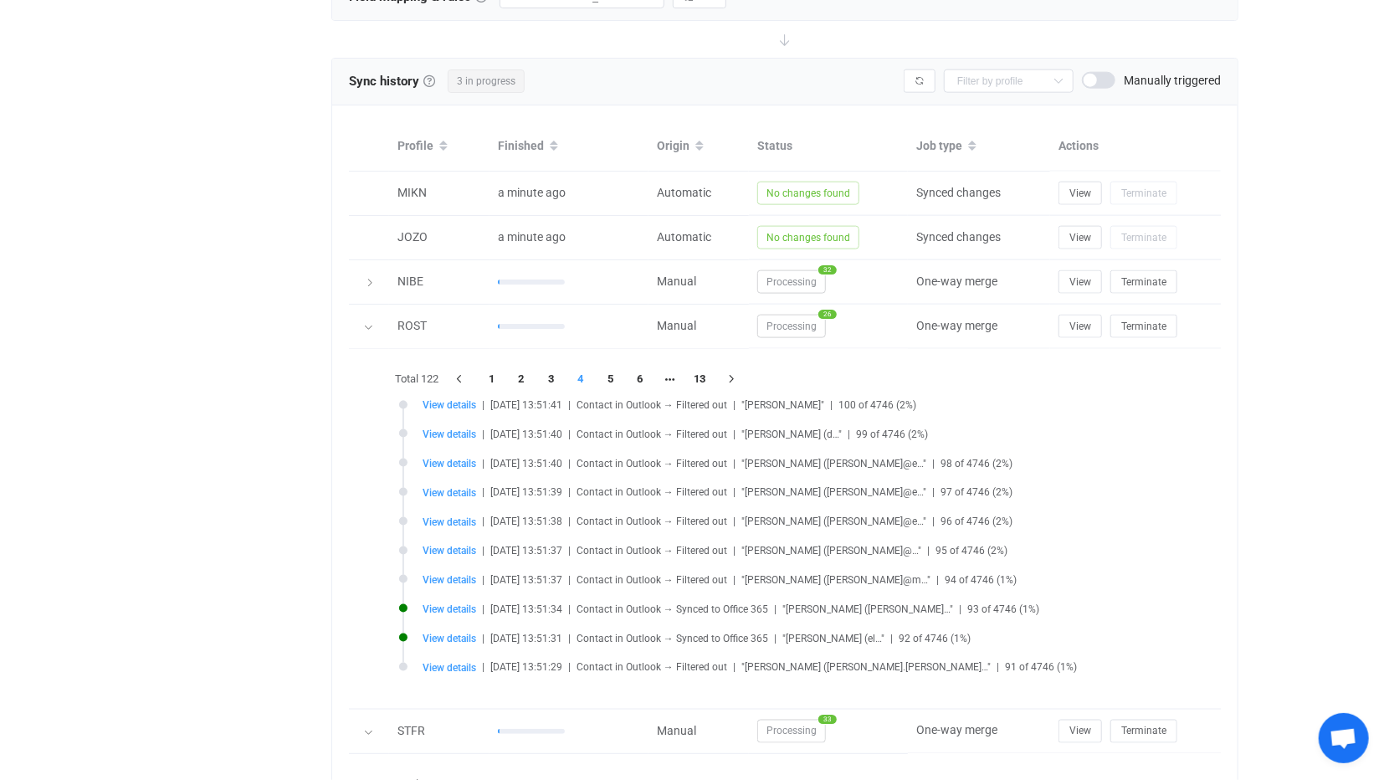
scroll to position [1171, 0]
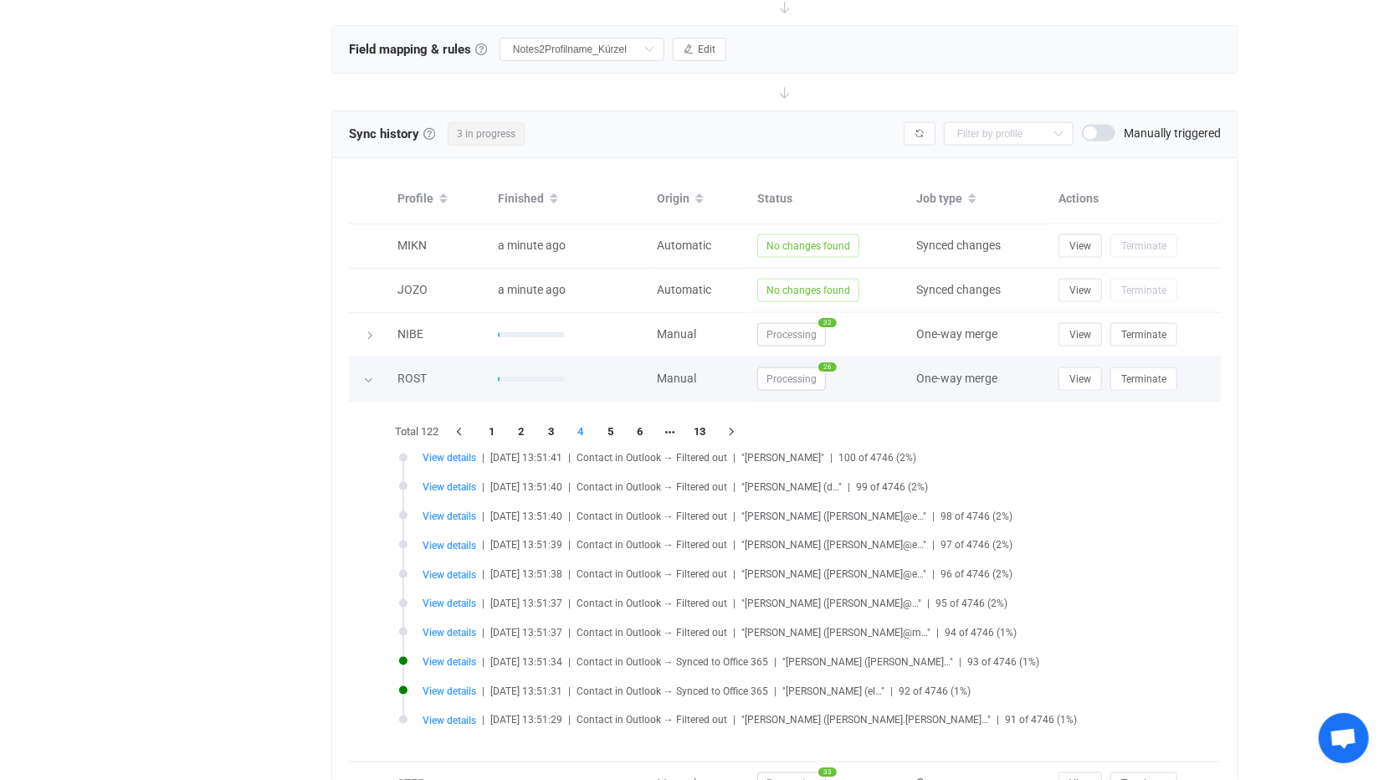
click at [372, 375] on icon at bounding box center [368, 380] width 10 height 10
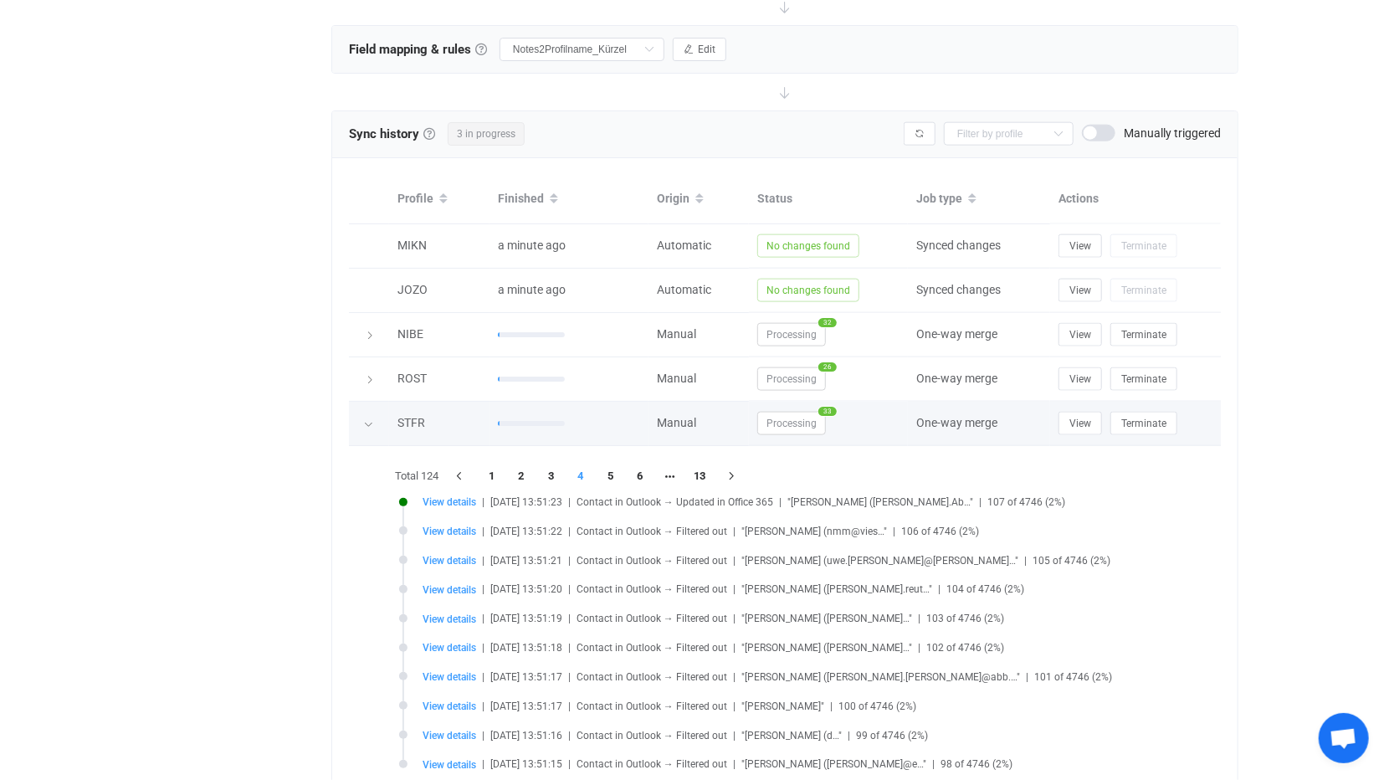
click at [370, 419] on icon at bounding box center [368, 424] width 10 height 10
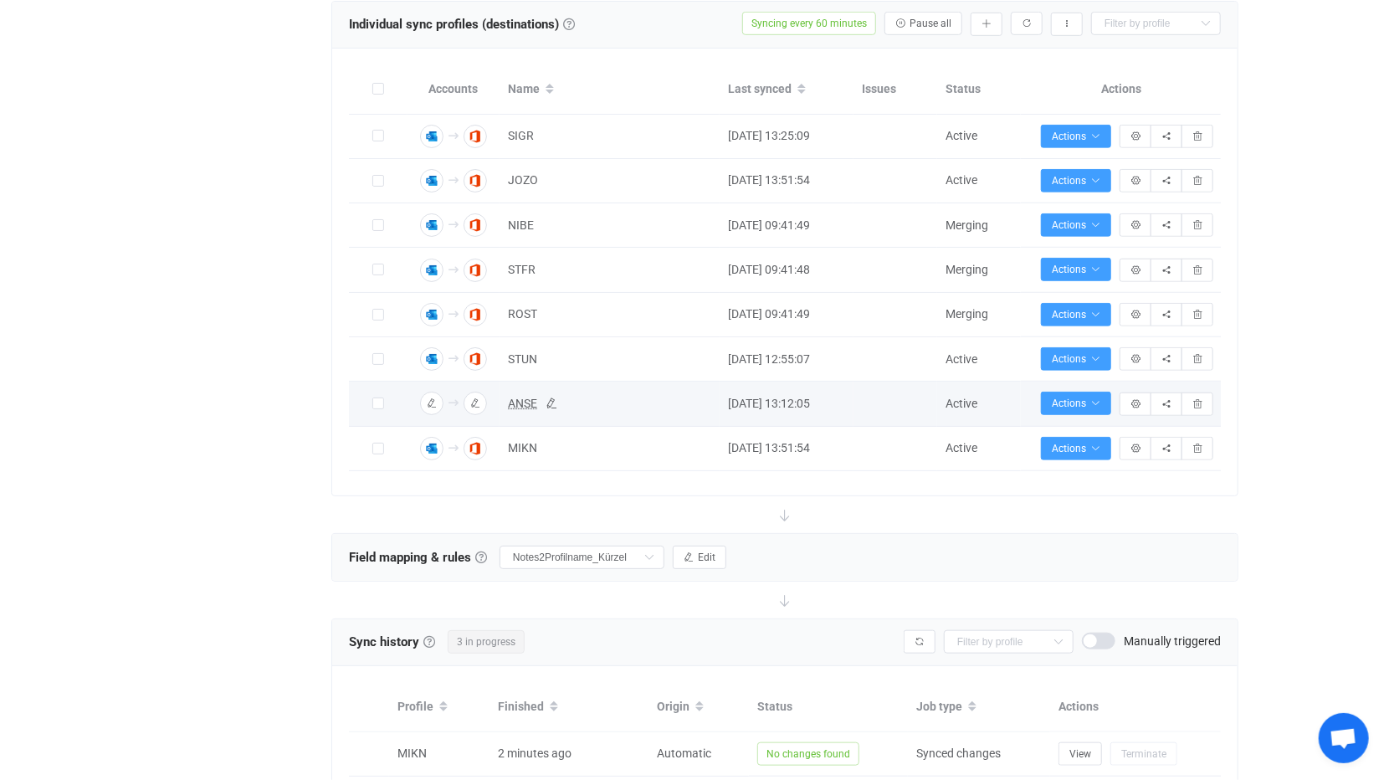
scroll to position [669, 0]
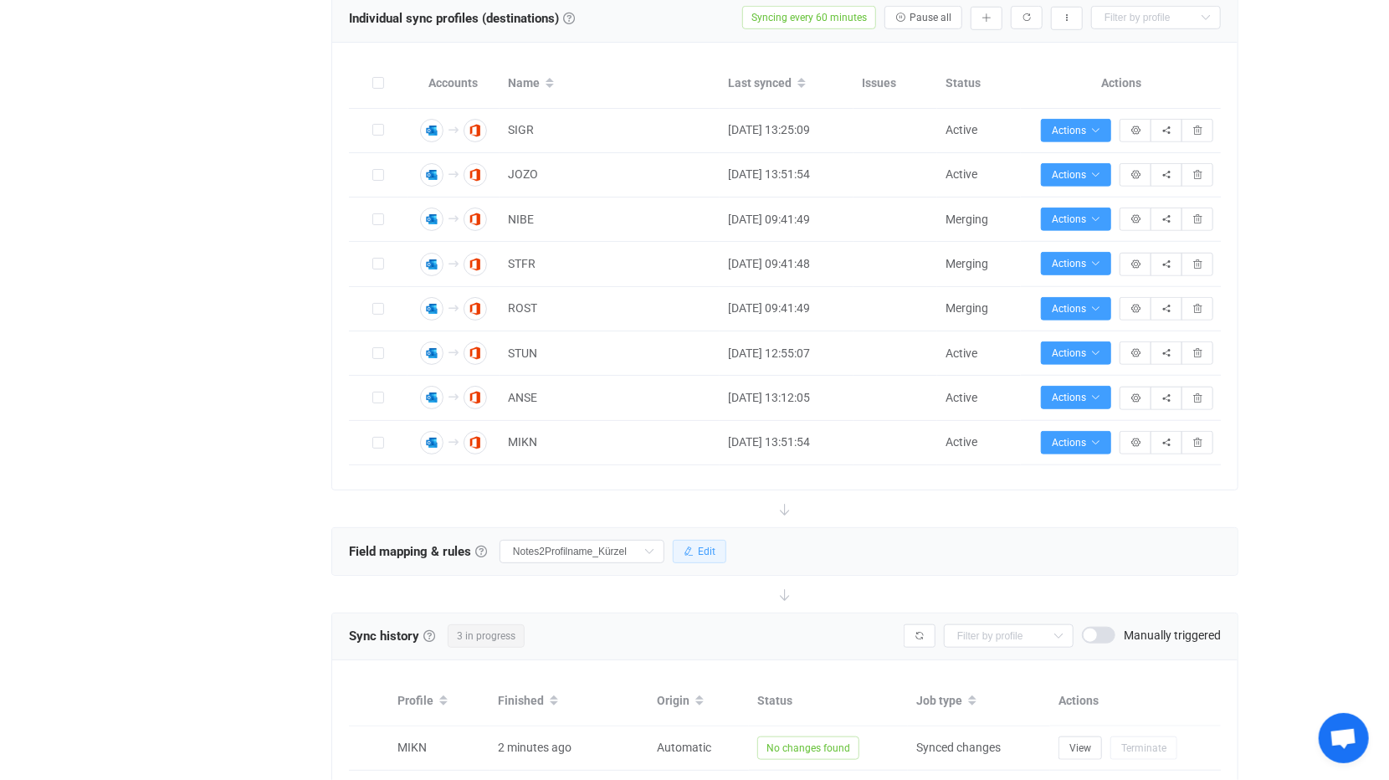
click at [703, 548] on span "Edit" at bounding box center [707, 552] width 18 height 12
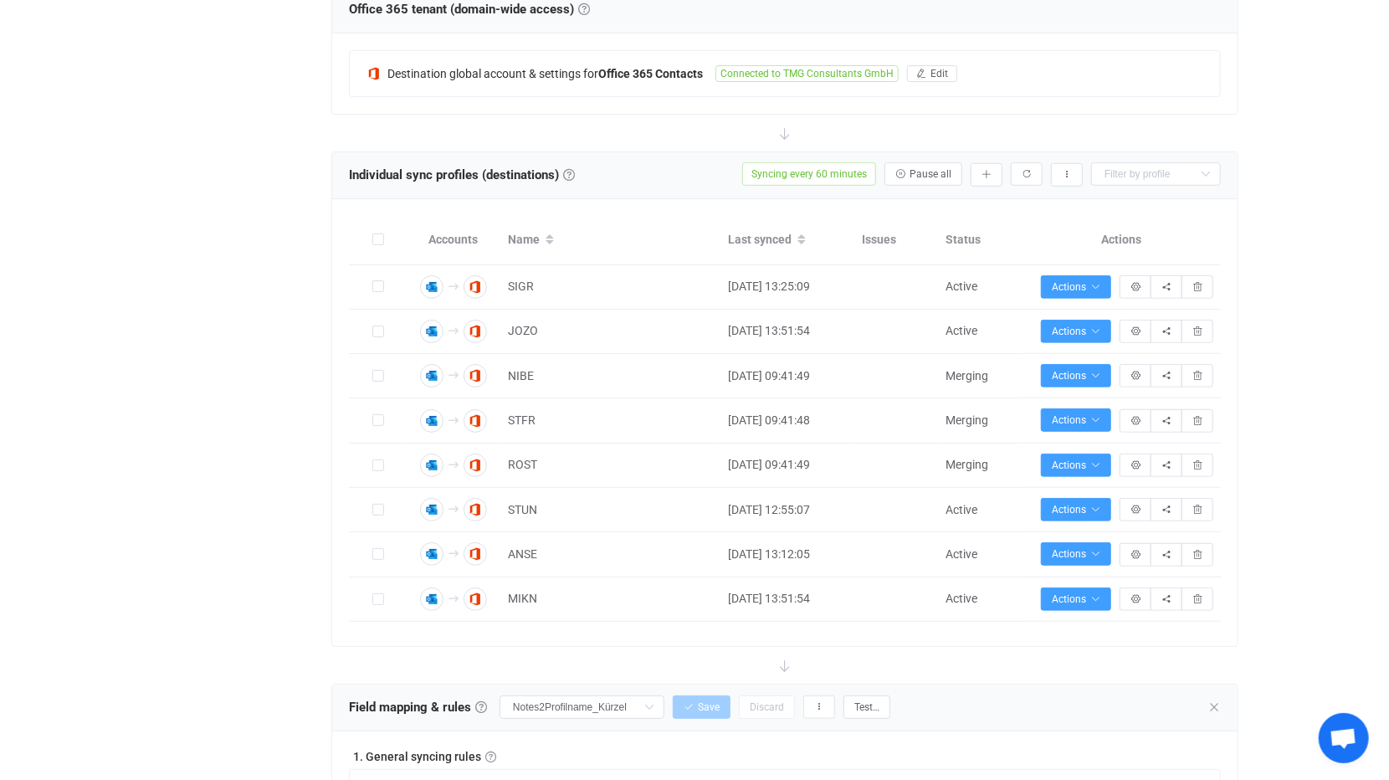
scroll to position [502, 0]
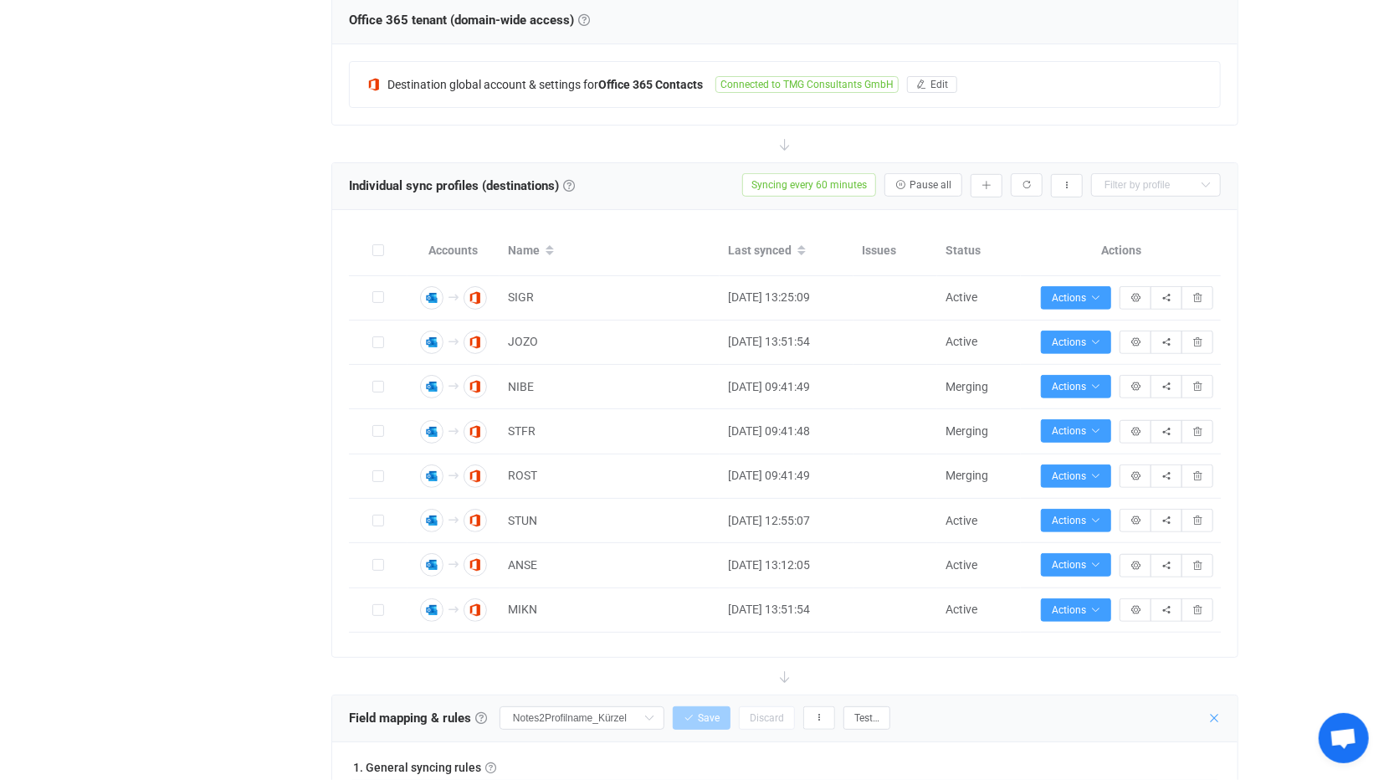
click at [1216, 714] on icon at bounding box center [1213, 717] width 13 height 13
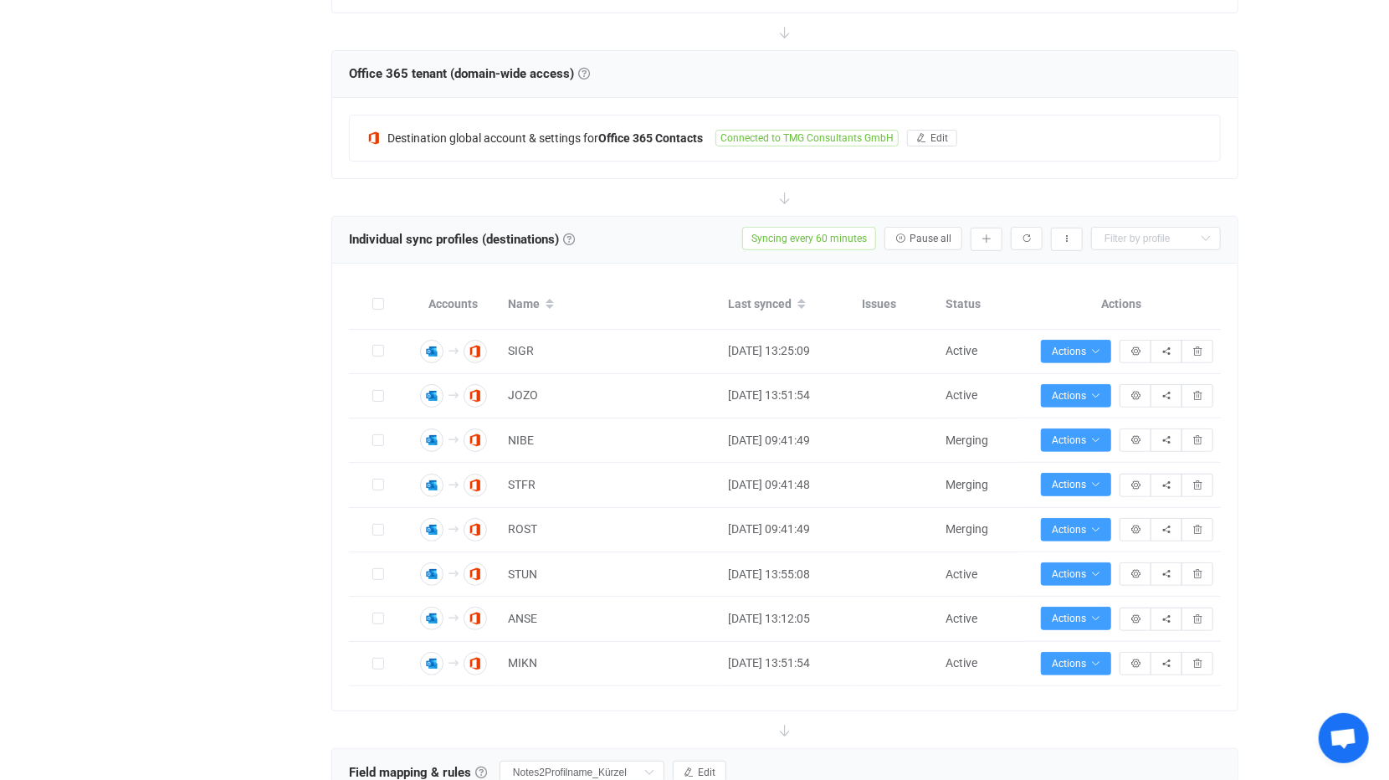
scroll to position [251, 0]
